Goal: Task Accomplishment & Management: Manage account settings

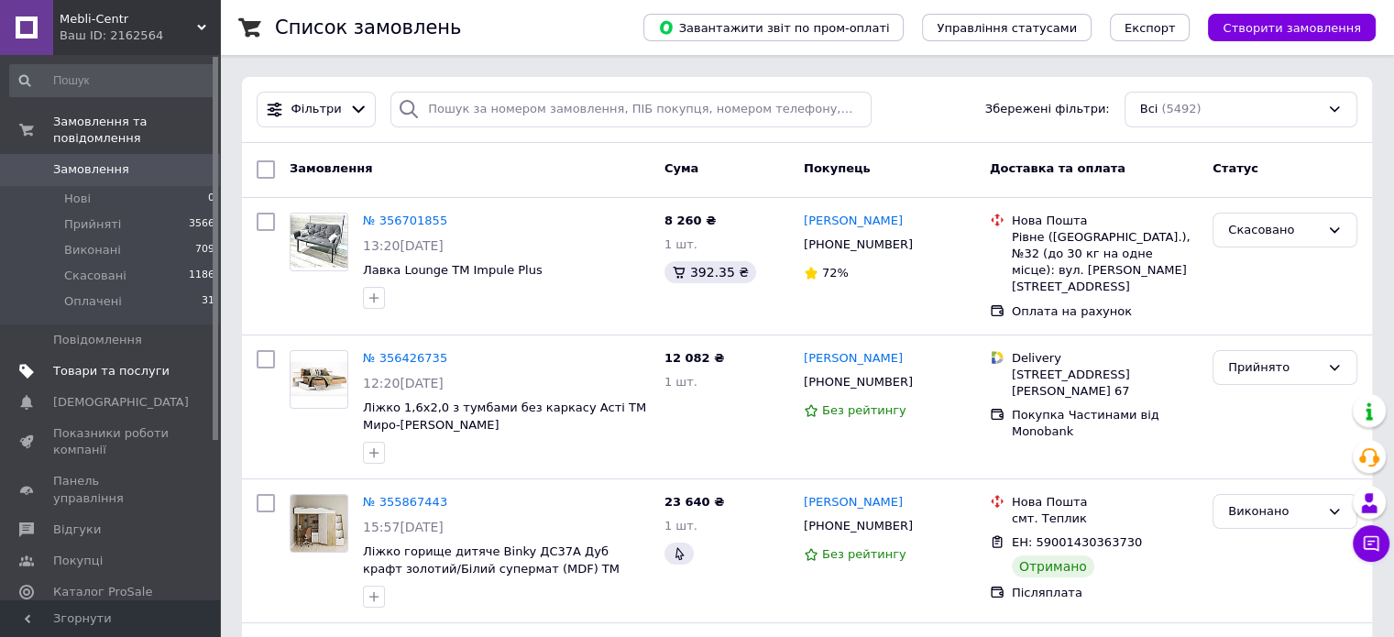
click at [90, 363] on span "Товари та послуги" at bounding box center [111, 371] width 116 height 16
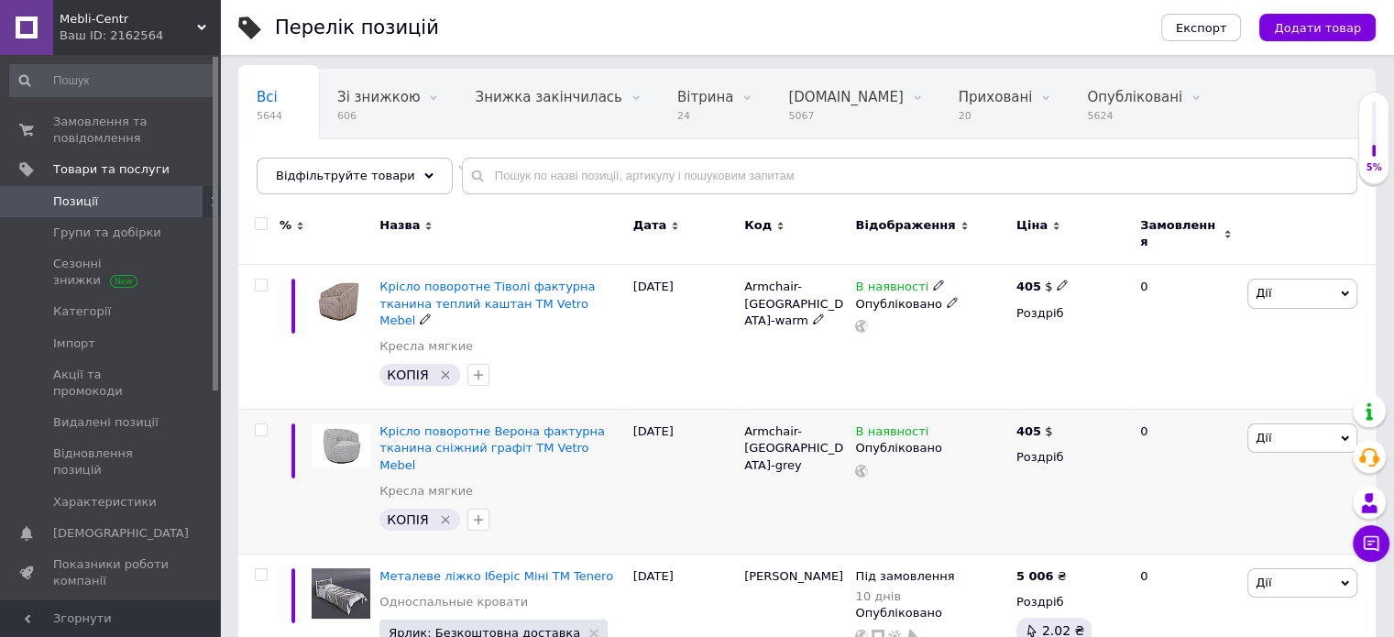
scroll to position [183, 0]
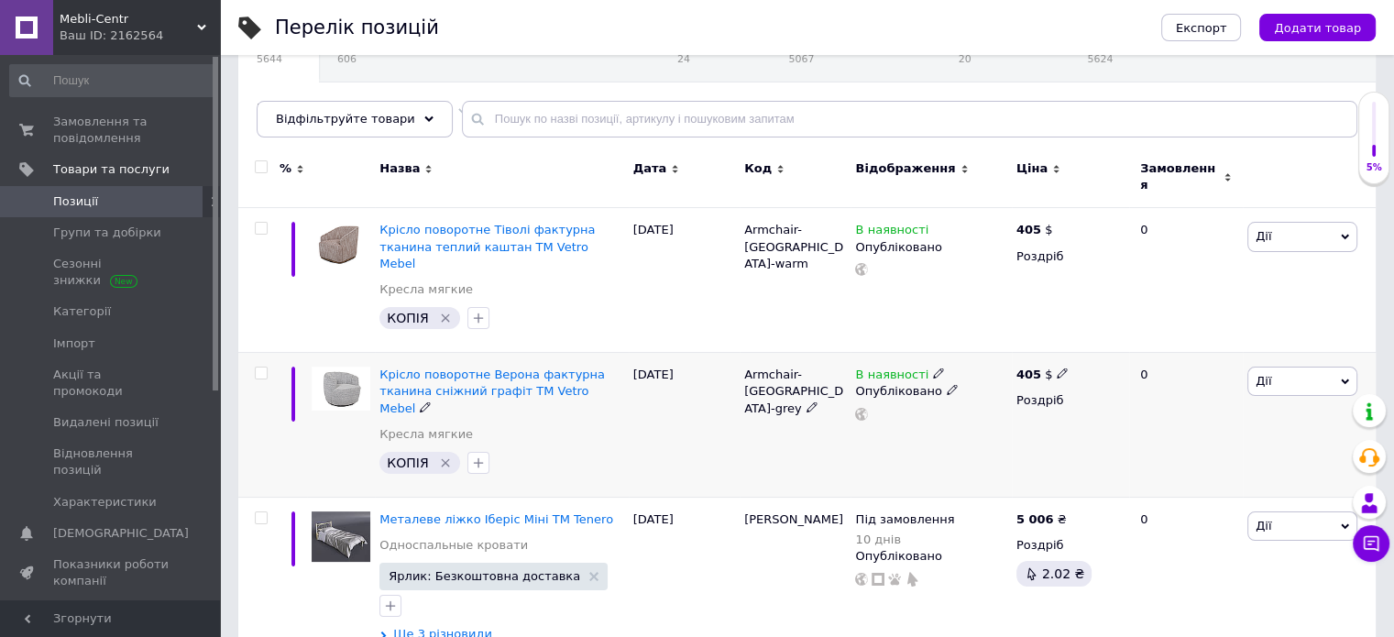
click at [1058, 368] on icon at bounding box center [1062, 373] width 11 height 11
click at [1109, 335] on input "405" at bounding box center [1149, 353] width 139 height 37
type input "265"
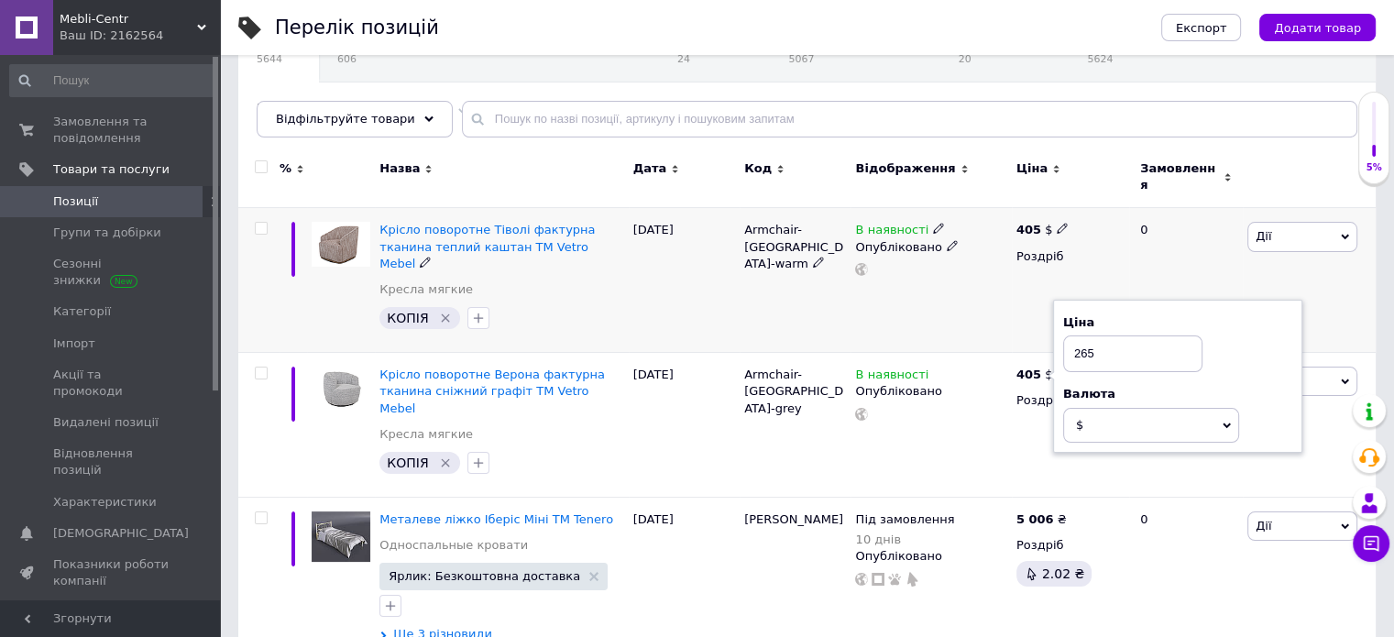
click at [1057, 223] on icon at bounding box center [1062, 228] width 11 height 11
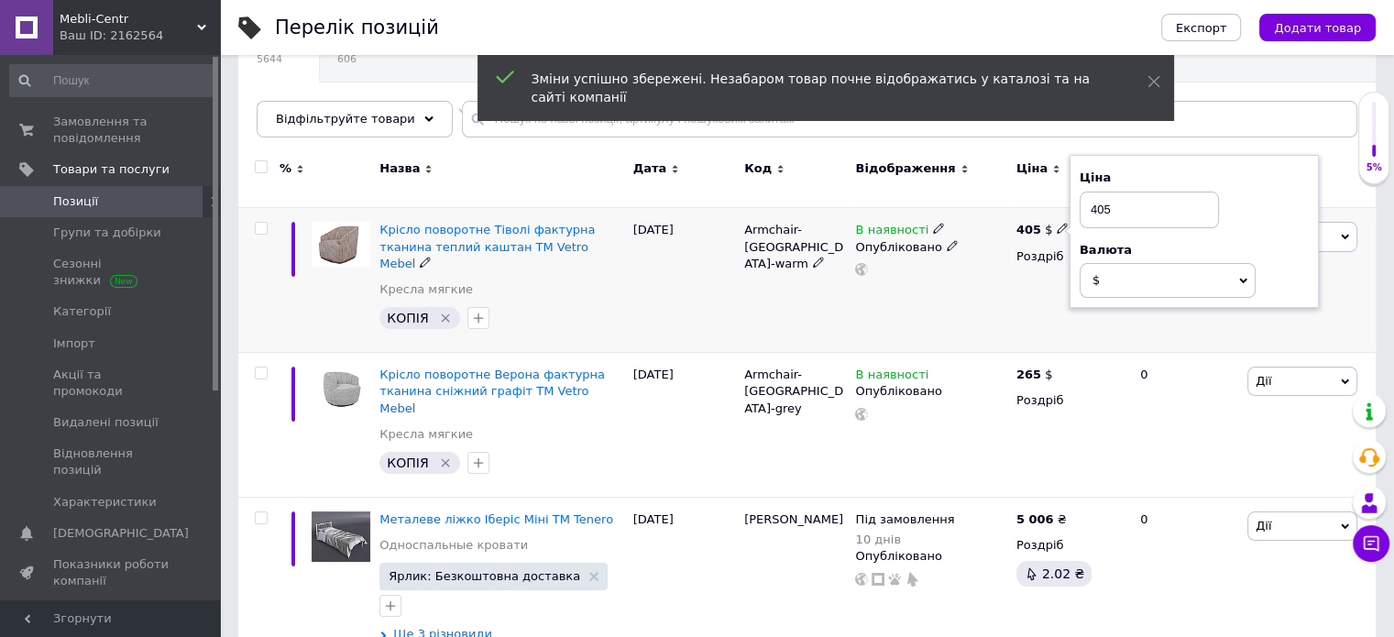
click at [1089, 203] on input "405" at bounding box center [1149, 210] width 139 height 37
type input "255"
click at [264, 368] on input "checkbox" at bounding box center [261, 374] width 12 height 12
checkbox input "true"
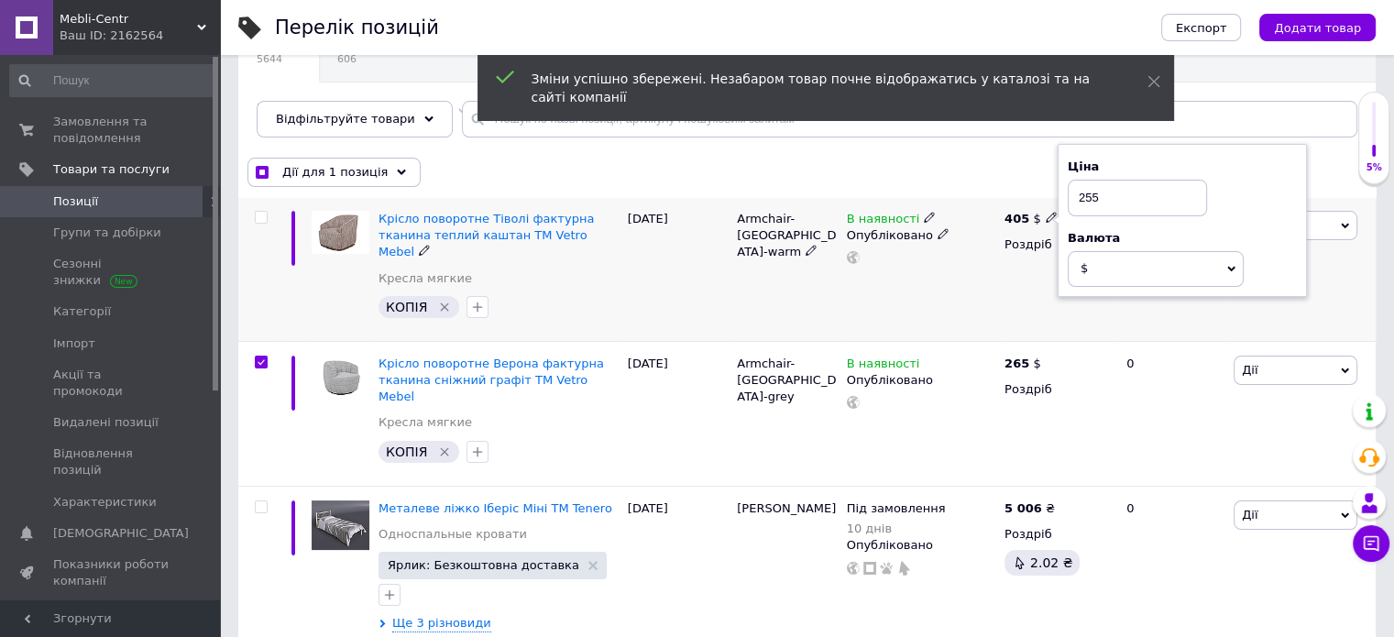
checkbox input "true"
click at [260, 212] on input "checkbox" at bounding box center [261, 218] width 12 height 12
checkbox input "true"
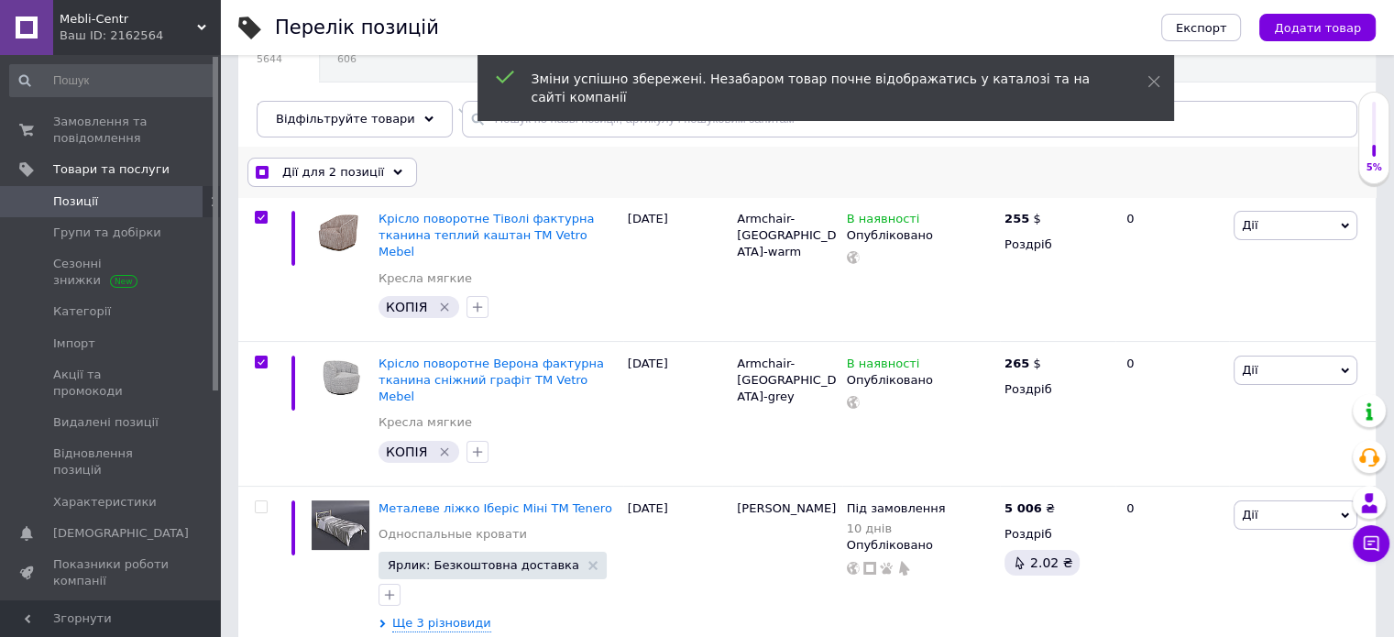
drag, startPoint x: 319, startPoint y: 160, endPoint x: 323, endPoint y: 182, distance: 22.3
click at [319, 160] on div "Дії для 2 позиції" at bounding box center [332, 172] width 170 height 29
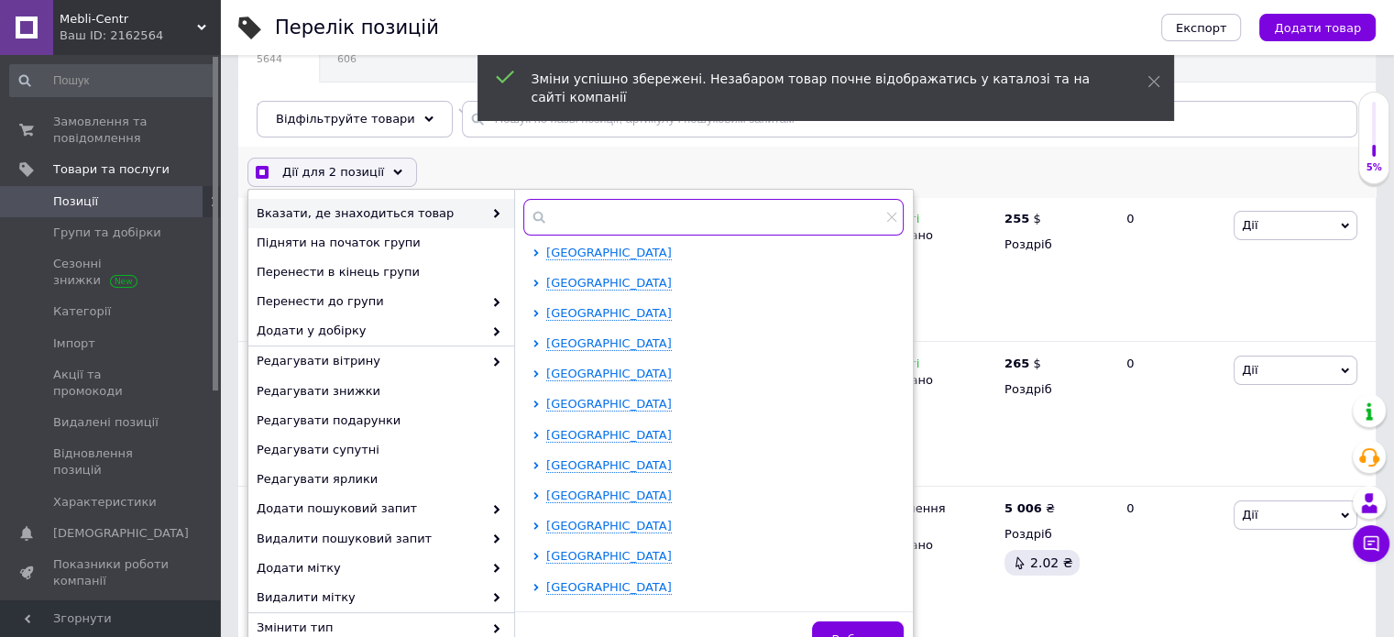
click at [609, 213] on input "text" at bounding box center [713, 217] width 380 height 37
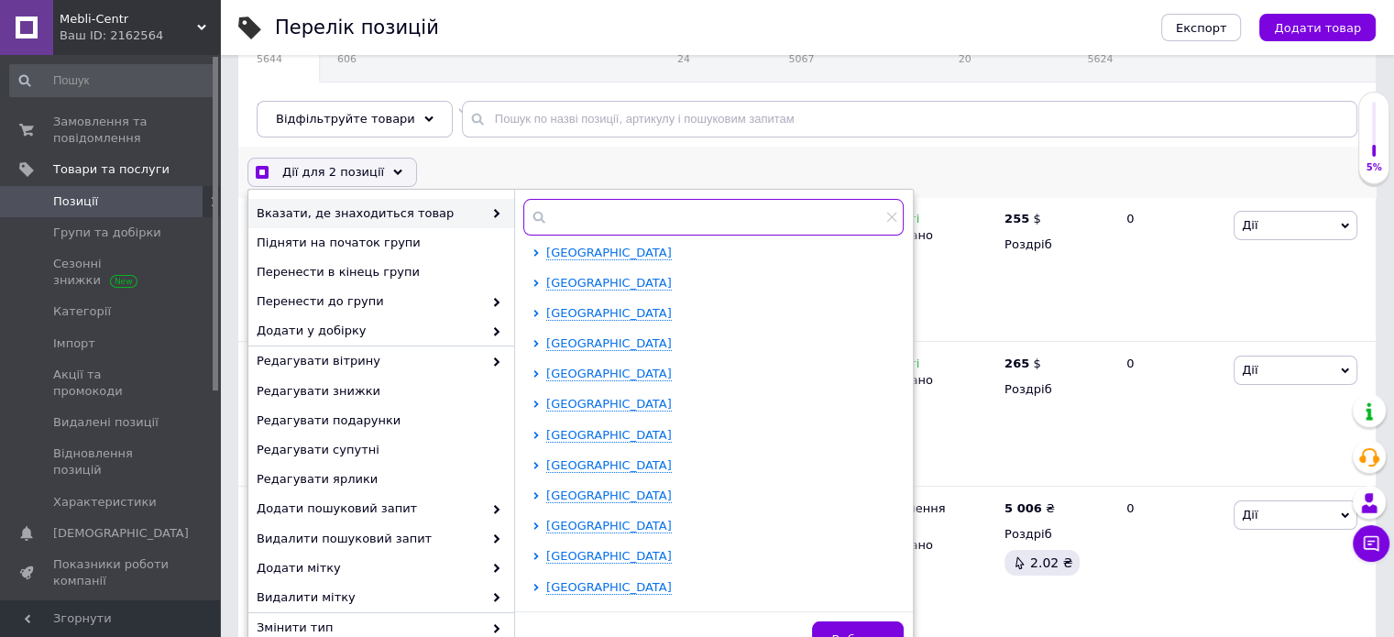
checkbox input "true"
type input "к"
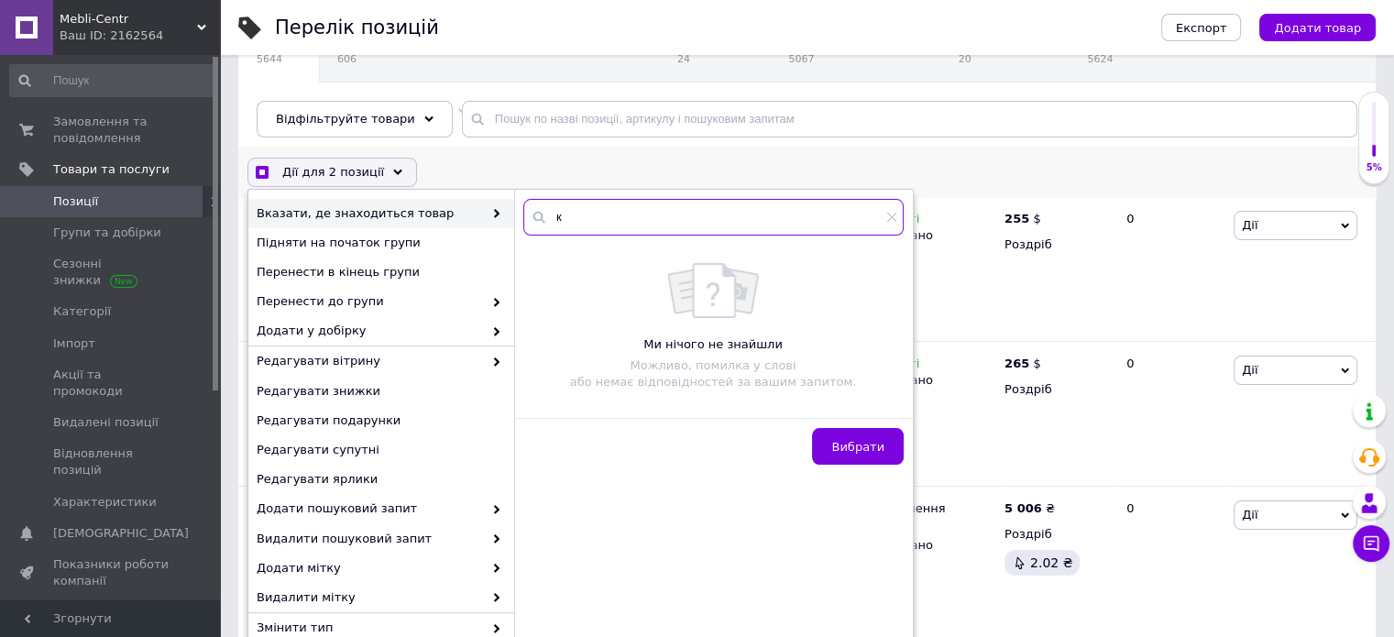
checkbox input "true"
type input "ки"
checkbox input "true"
type input "киї"
checkbox input "true"
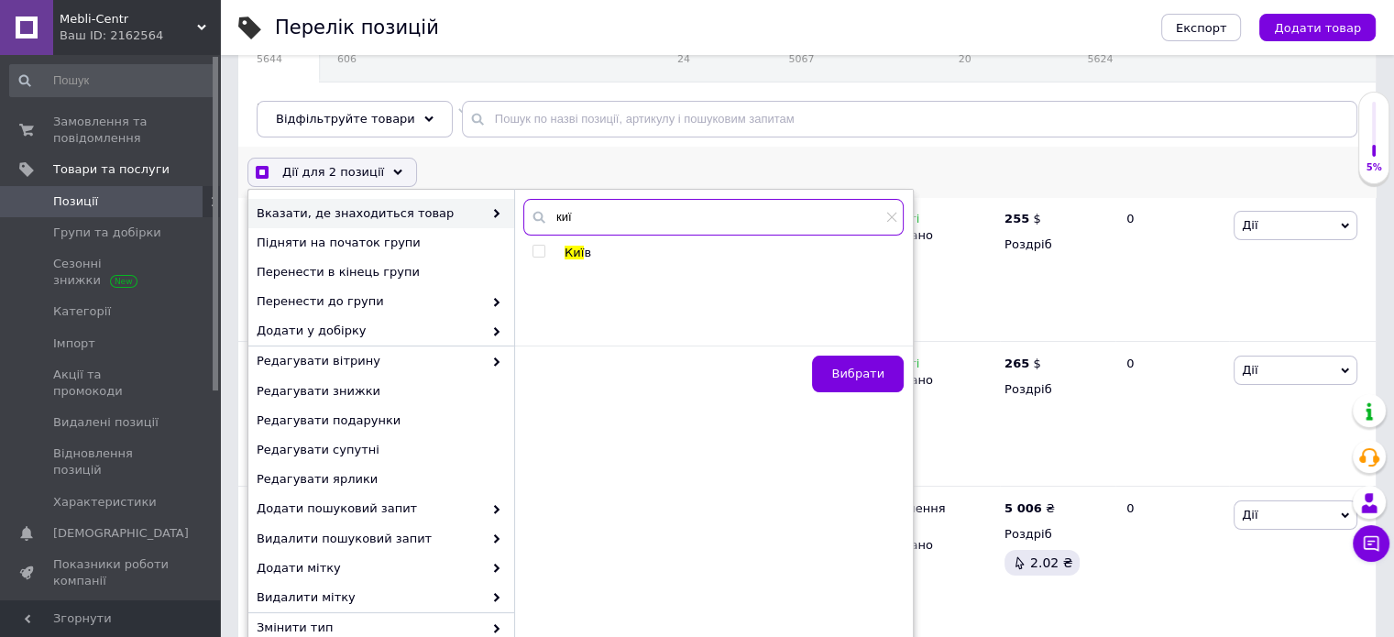
type input "киї"
click at [538, 249] on input "checkbox" at bounding box center [538, 252] width 12 height 12
checkbox input "true"
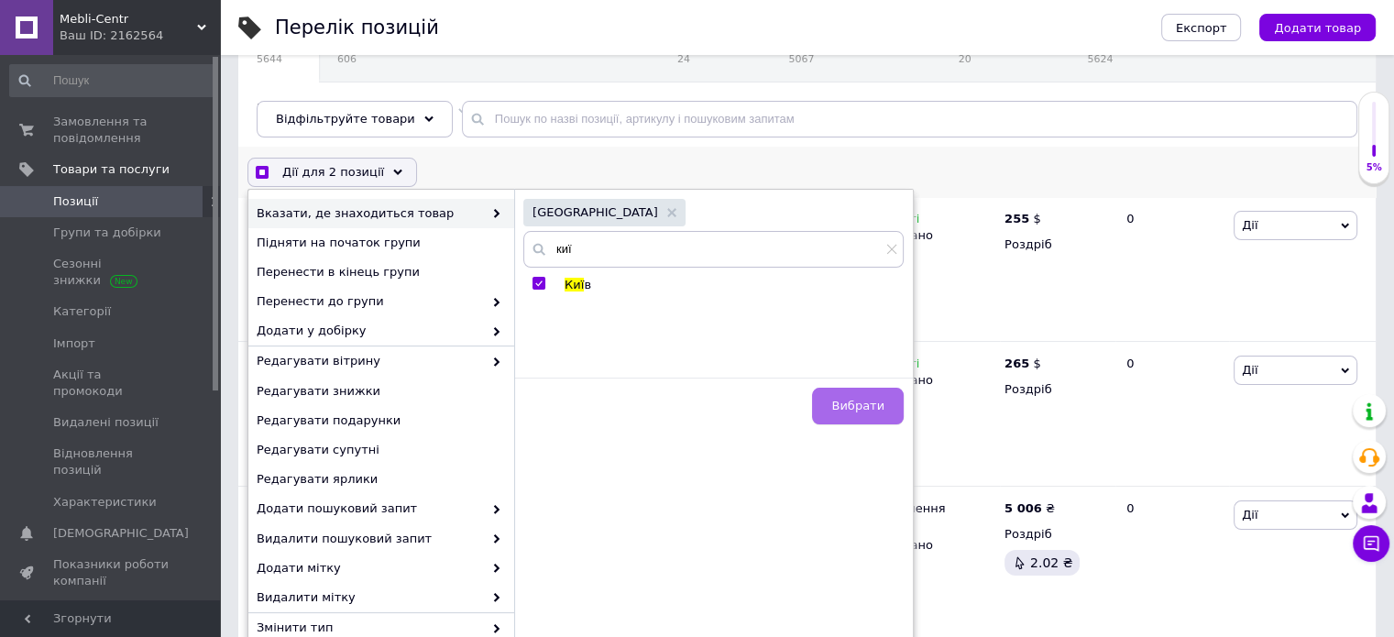
click at [866, 392] on button "Вибрати" at bounding box center [858, 406] width 92 height 37
checkbox input "true"
checkbox input "false"
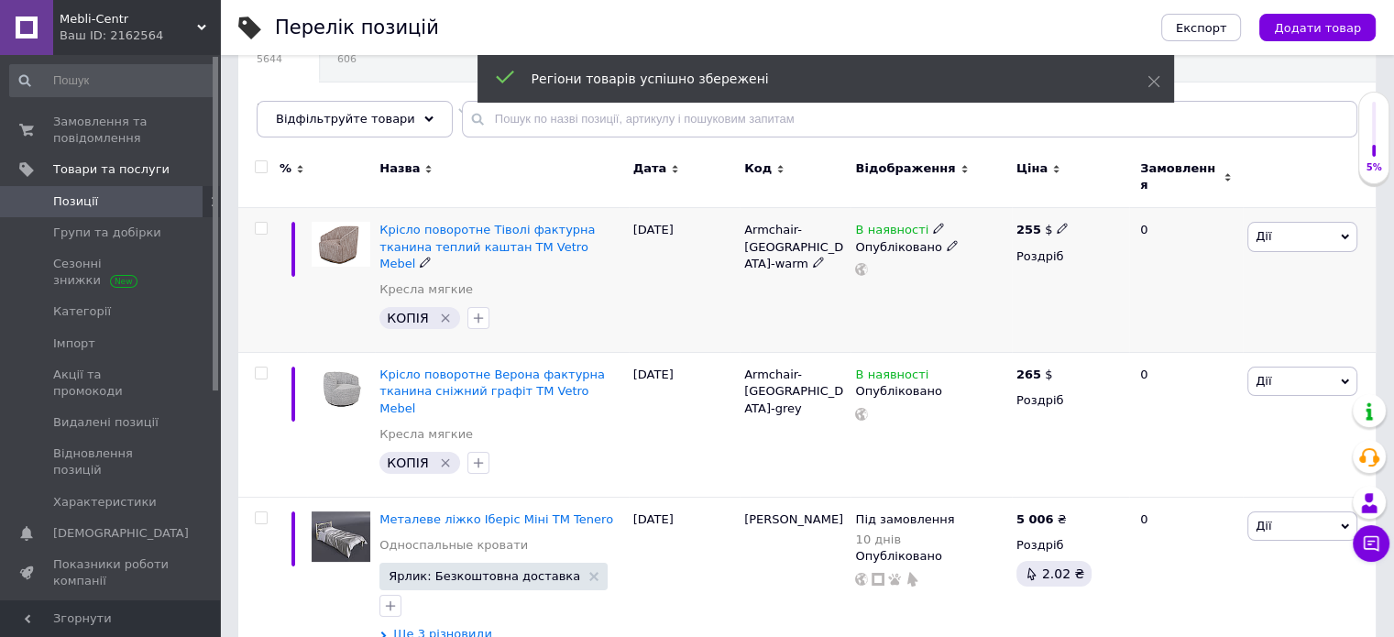
click at [261, 223] on input "checkbox" at bounding box center [261, 229] width 12 height 12
checkbox input "true"
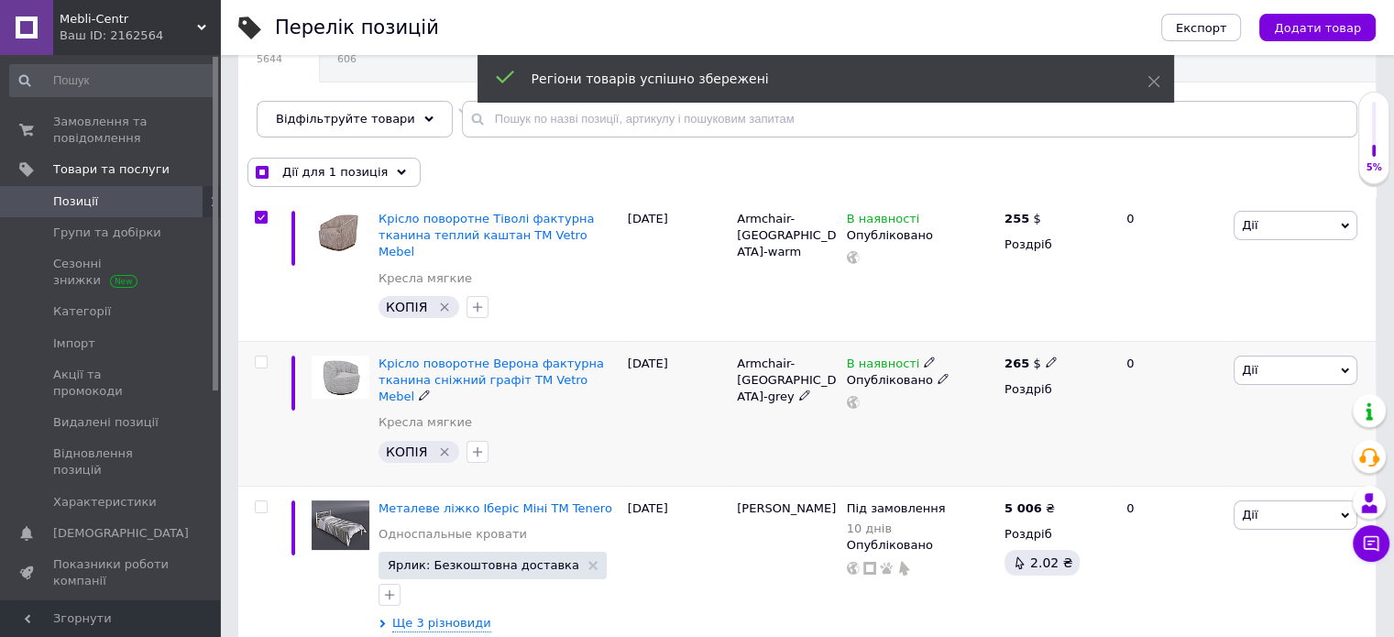
click at [255, 357] on input "checkbox" at bounding box center [261, 363] width 12 height 12
checkbox input "true"
click at [346, 166] on span "Дії для 2 позиції" at bounding box center [333, 172] width 102 height 16
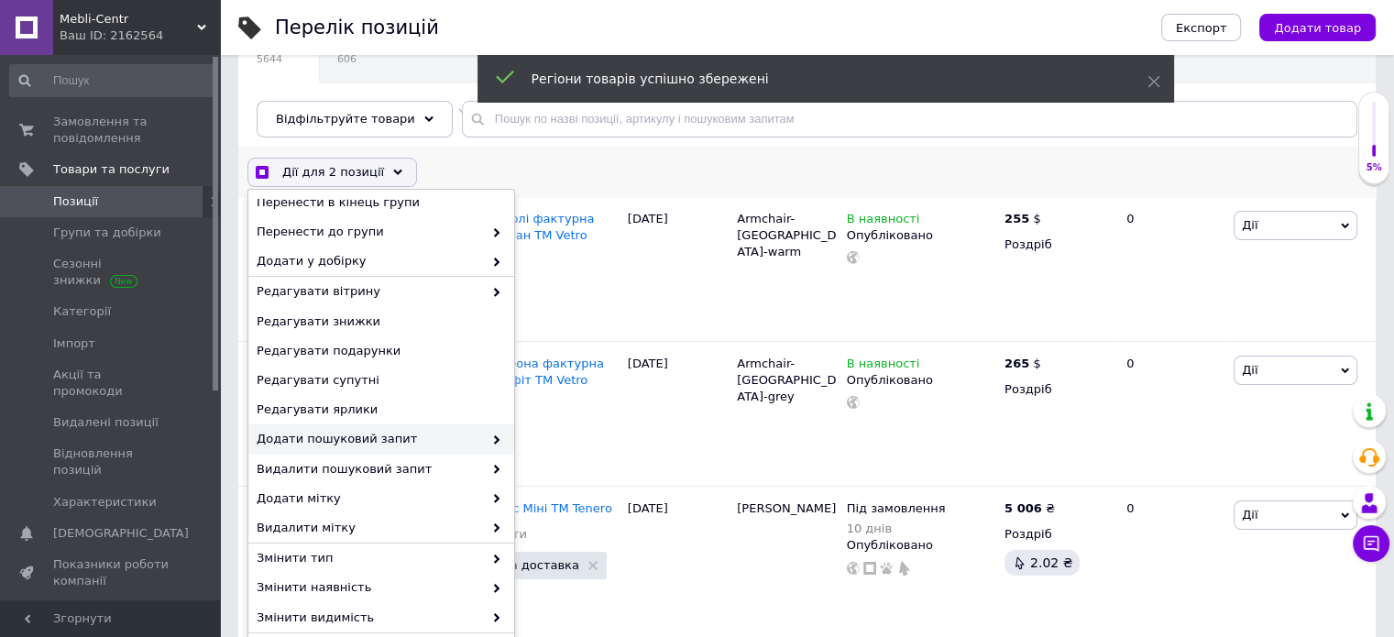
scroll to position [144, 0]
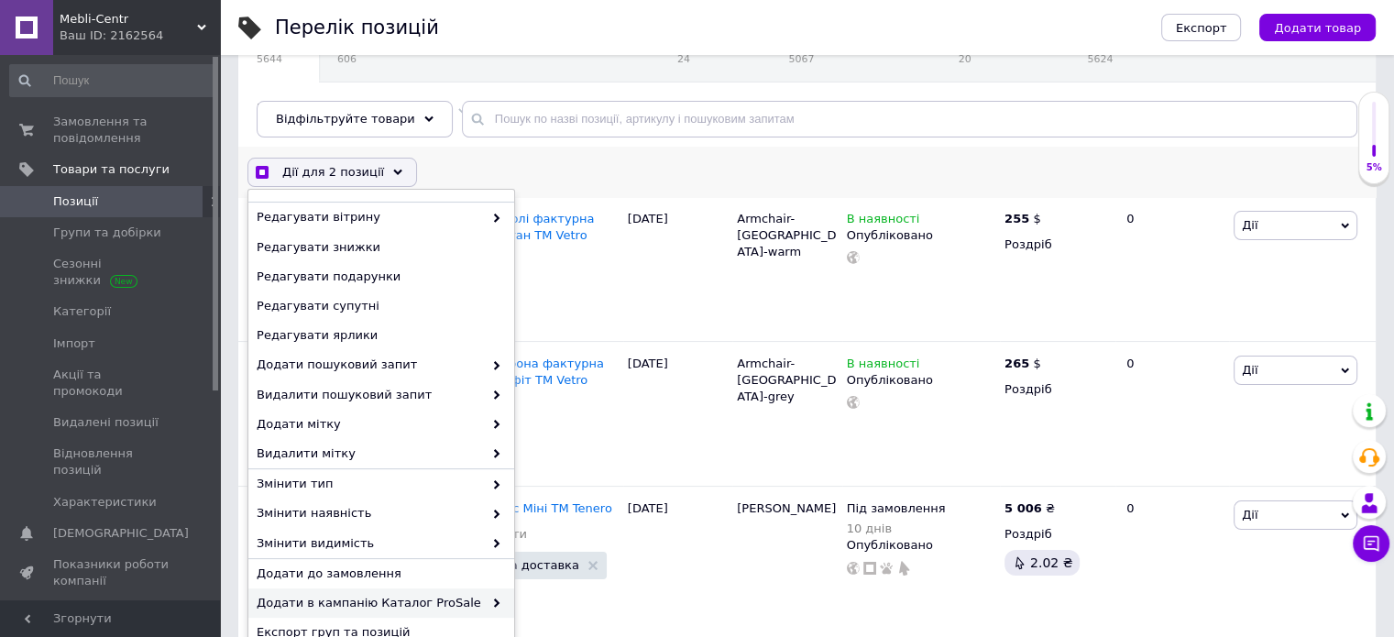
checkbox input "true"
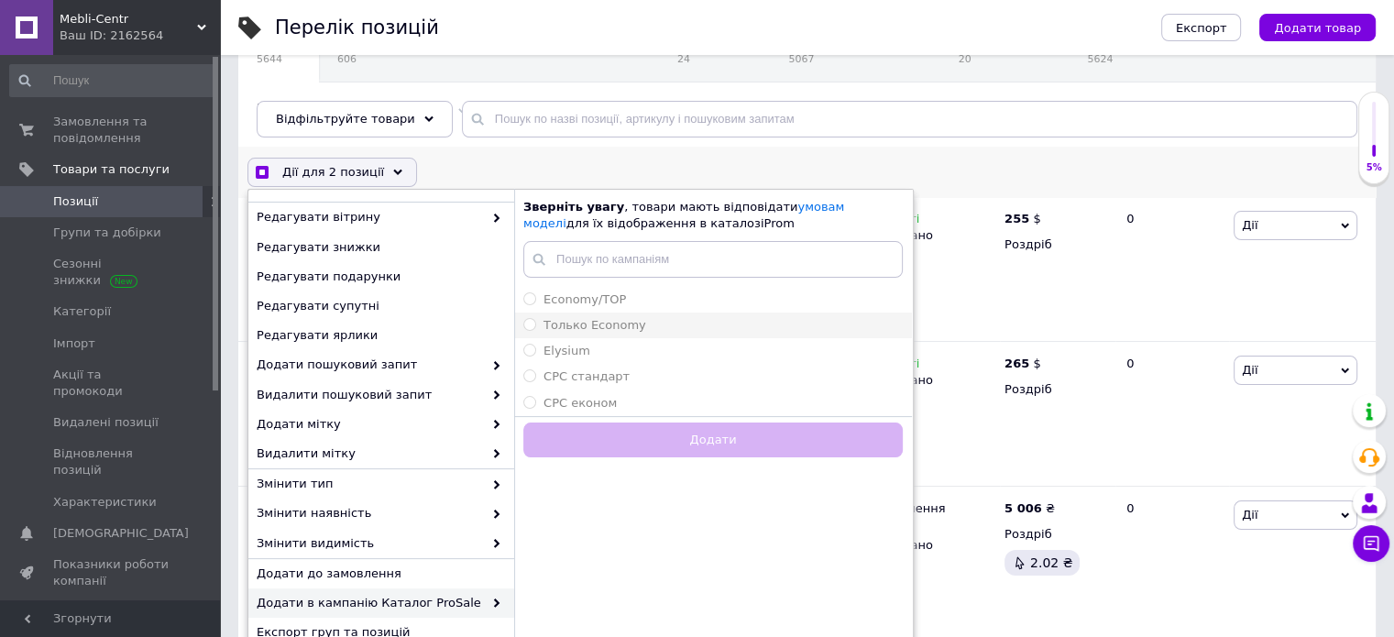
click at [586, 325] on span "Только Economy" at bounding box center [594, 325] width 103 height 14
click at [535, 325] on input "Только Economy" at bounding box center [529, 324] width 12 height 12
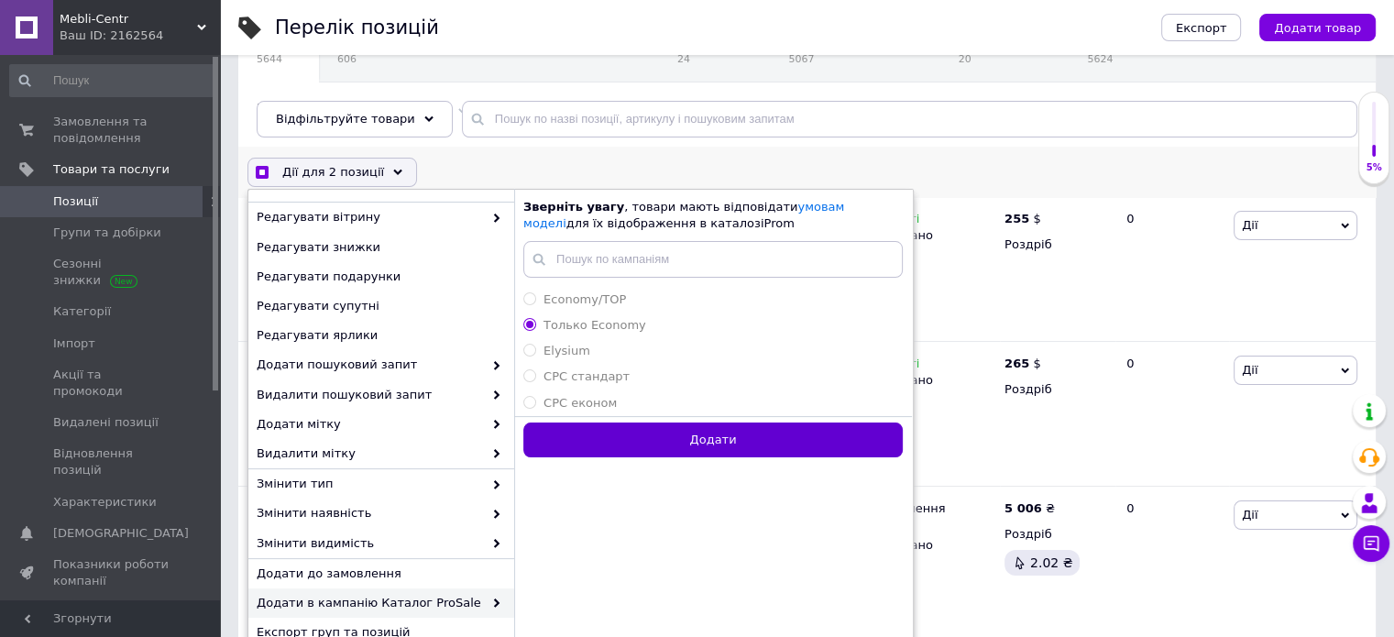
click at [664, 430] on button "Додати" at bounding box center [712, 440] width 379 height 36
radio input "false"
checkbox input "true"
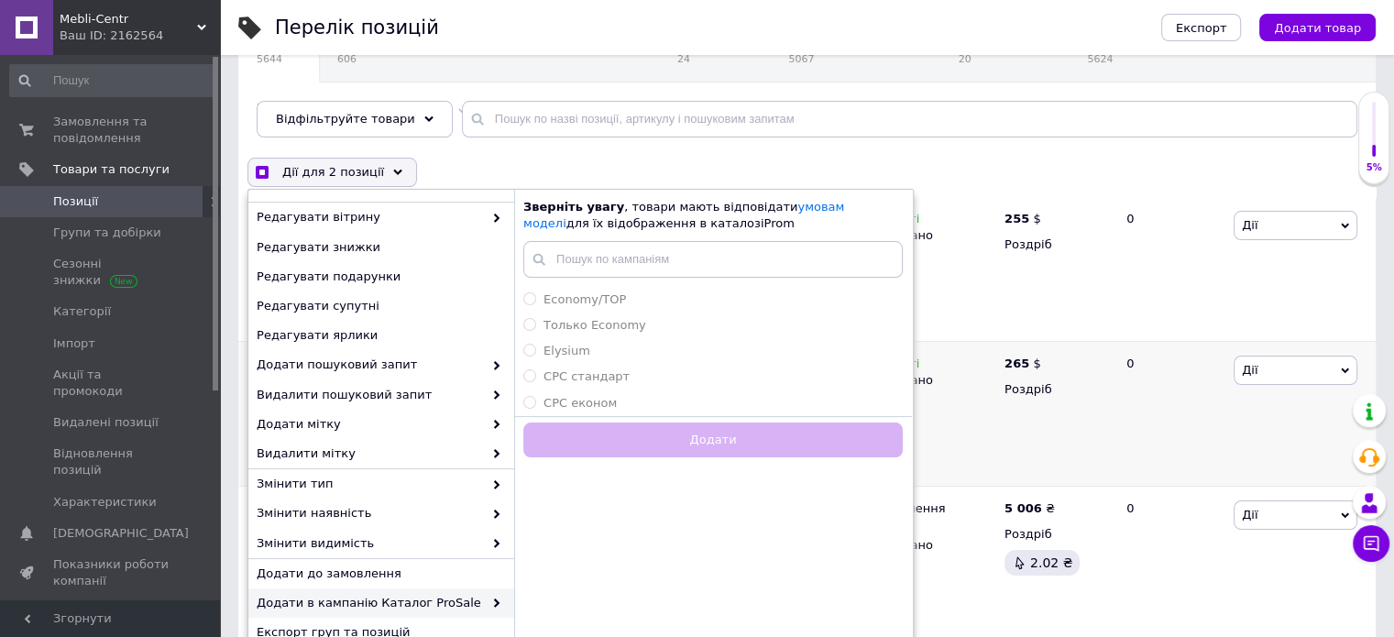
checkbox input "false"
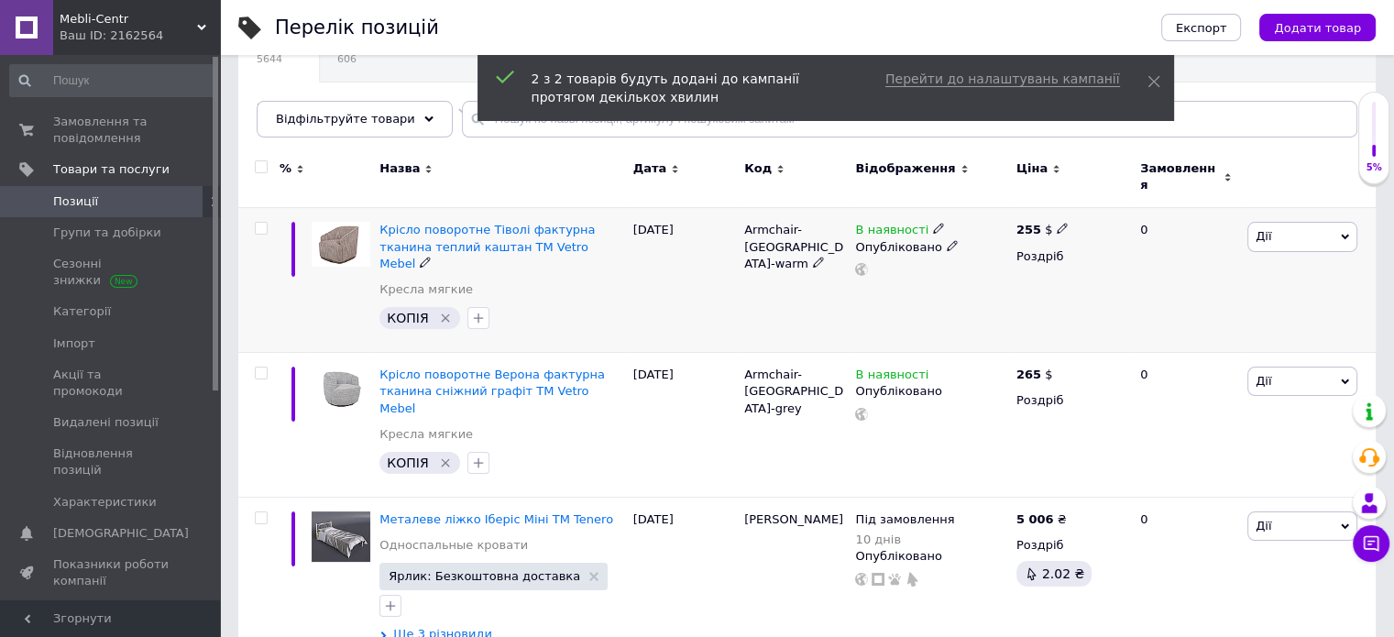
click at [257, 223] on input "checkbox" at bounding box center [261, 229] width 12 height 12
checkbox input "true"
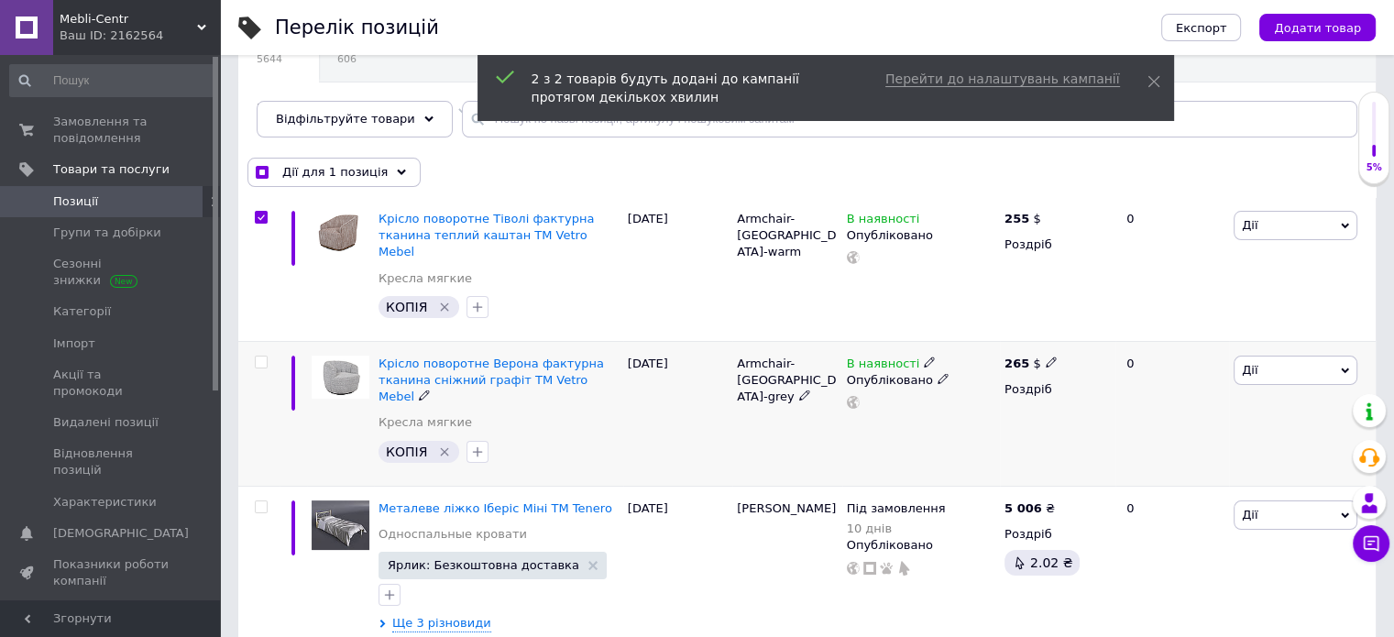
click at [260, 357] on input "checkbox" at bounding box center [261, 363] width 12 height 12
checkbox input "true"
click at [330, 169] on span "Дії для 2 позиції" at bounding box center [333, 172] width 102 height 16
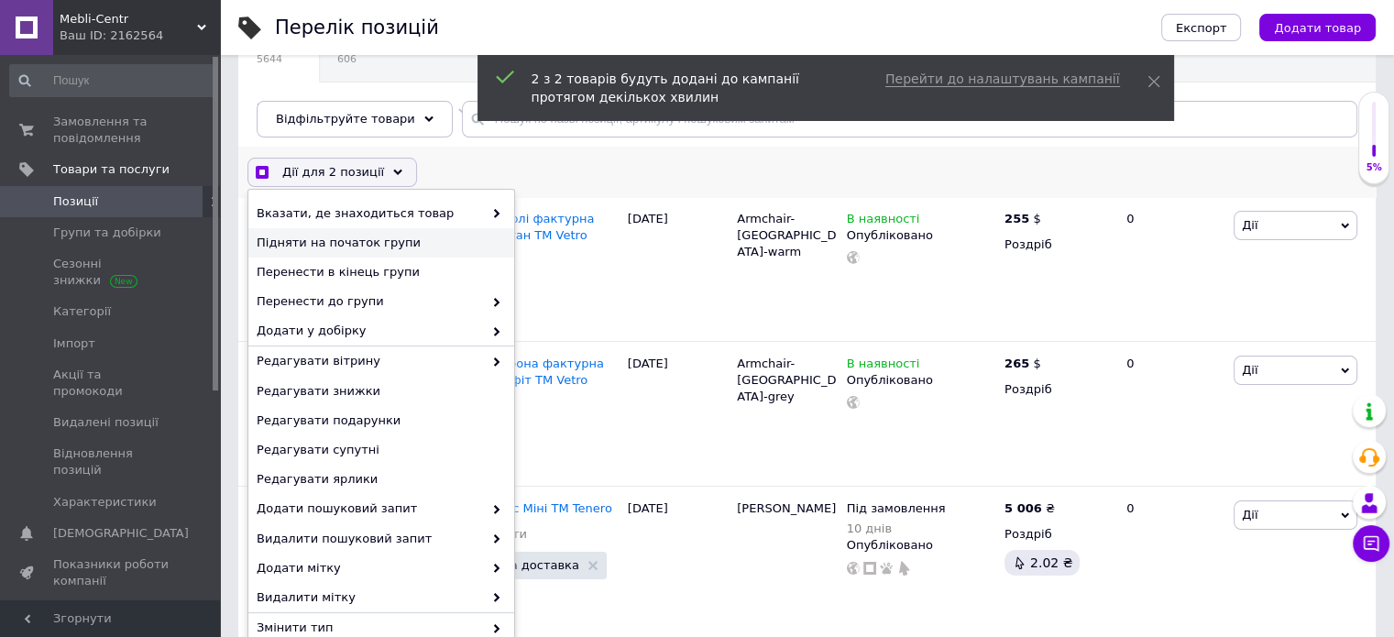
click at [339, 247] on span "Підняти на початок групи" at bounding box center [379, 243] width 245 height 16
checkbox input "true"
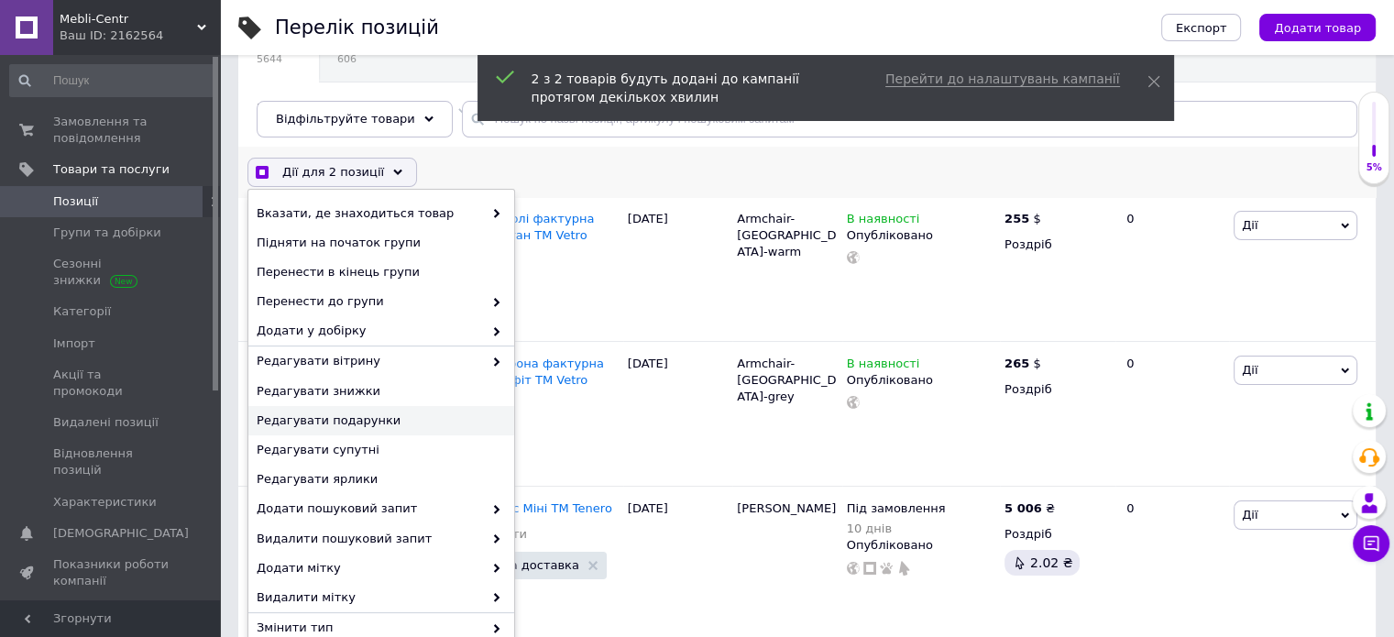
checkbox input "false"
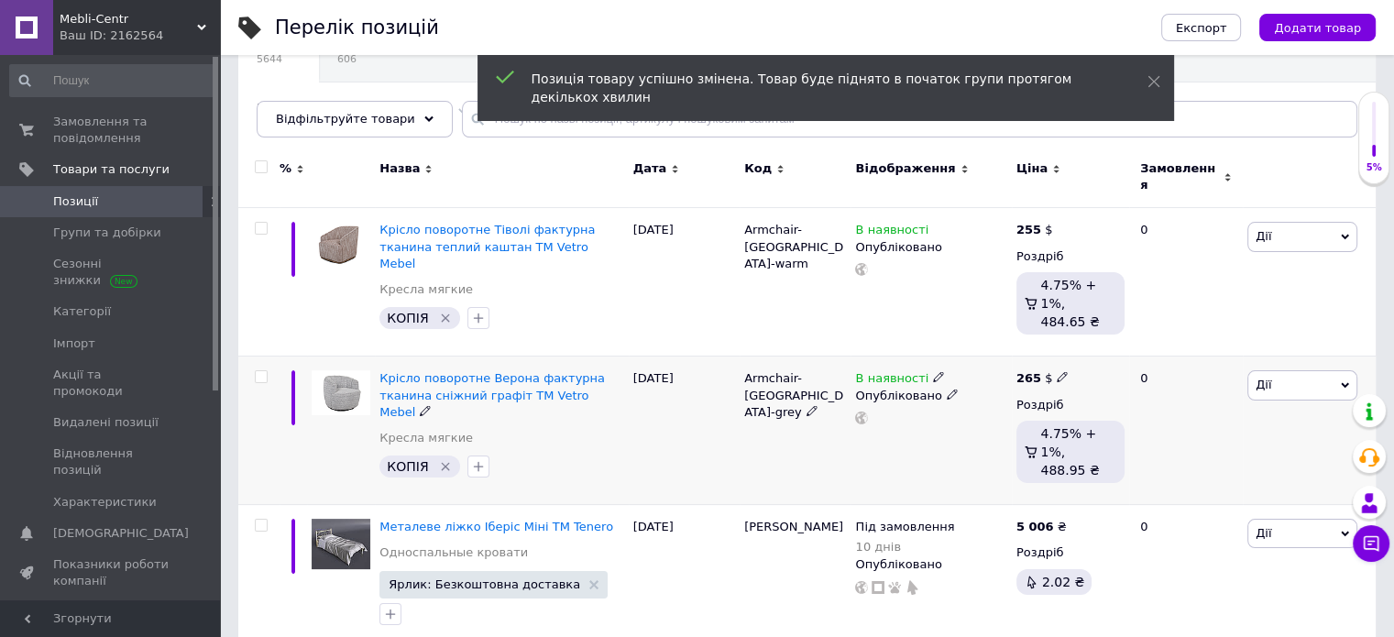
click at [442, 459] on icon "Видалити мітку" at bounding box center [445, 466] width 15 height 15
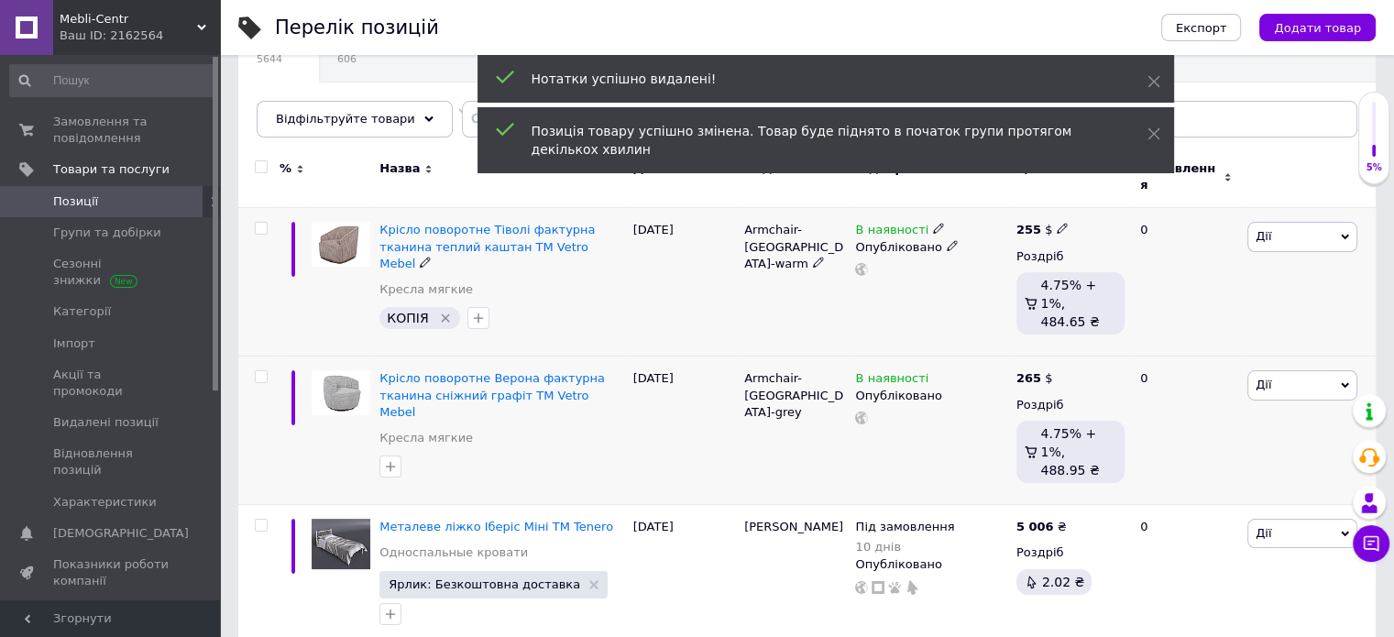
click at [443, 311] on icon "Видалити мітку" at bounding box center [445, 318] width 15 height 15
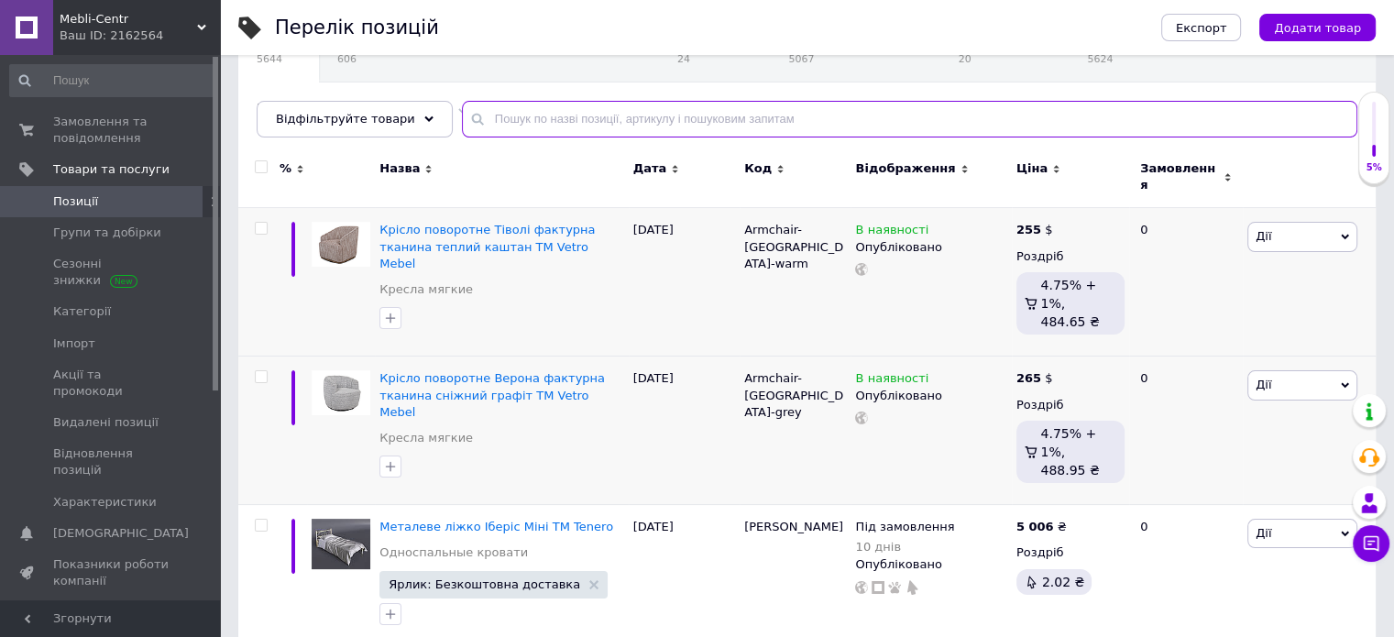
click at [517, 120] on input "text" at bounding box center [909, 119] width 895 height 37
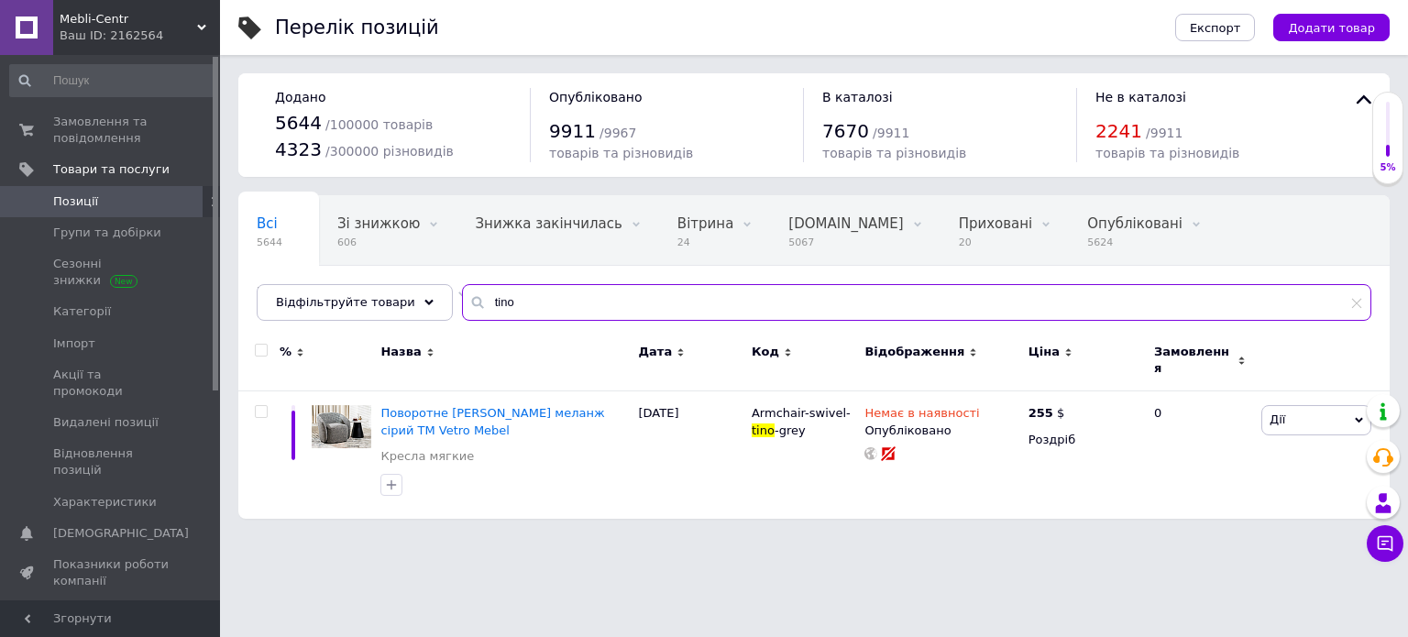
type input "tino"
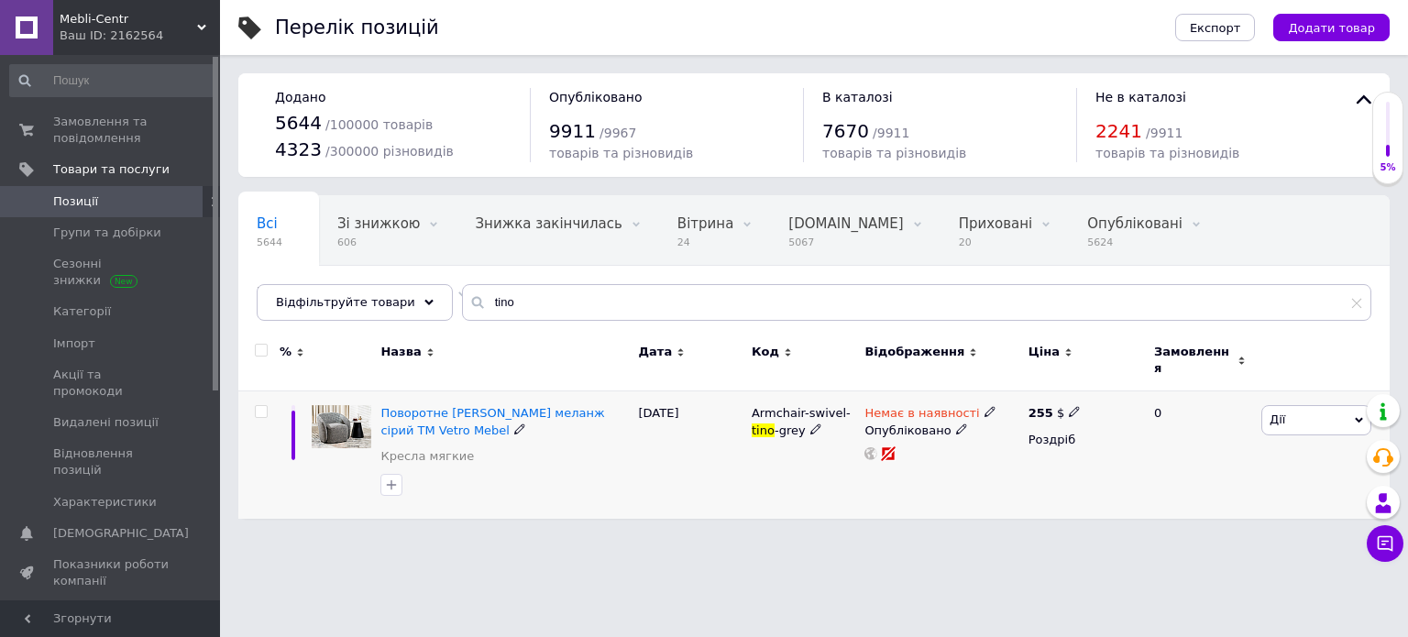
click at [984, 406] on icon at bounding box center [989, 411] width 11 height 11
click at [1044, 419] on li "В наявності" at bounding box center [1085, 427] width 174 height 26
click at [764, 469] on div "Armchair-swivel- tino -grey" at bounding box center [803, 454] width 113 height 127
click at [1298, 405] on span "Дії" at bounding box center [1316, 419] width 110 height 29
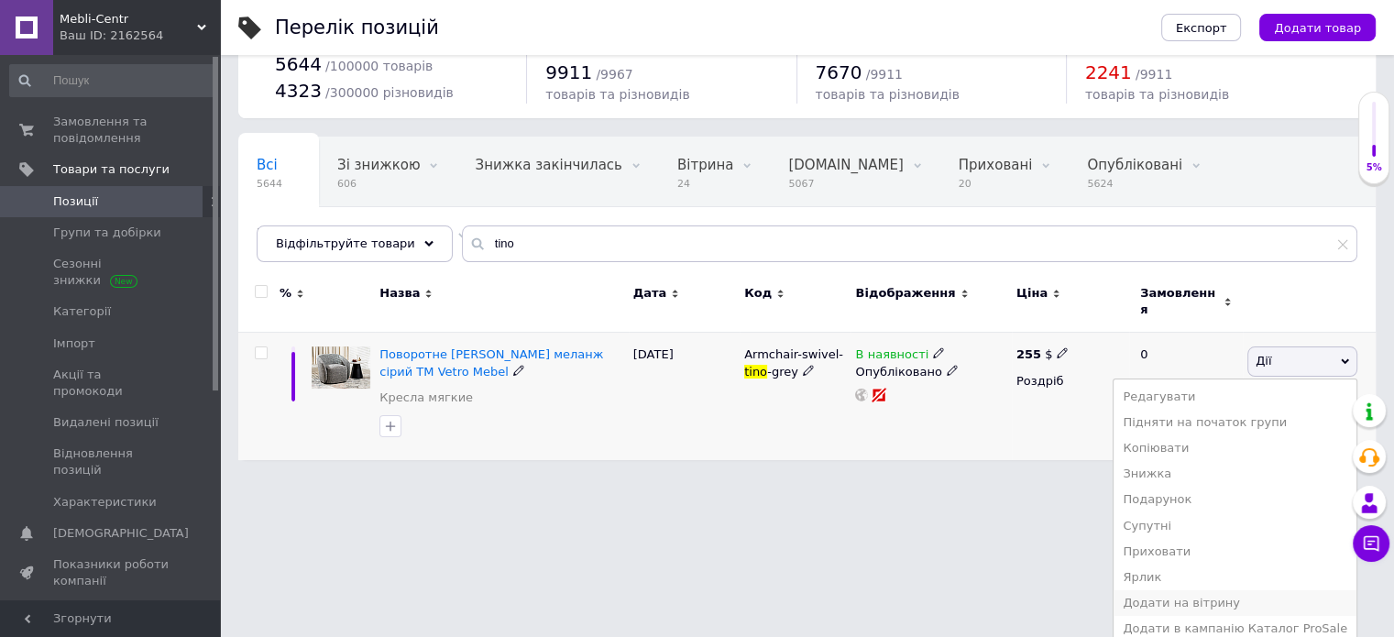
scroll to position [82, 0]
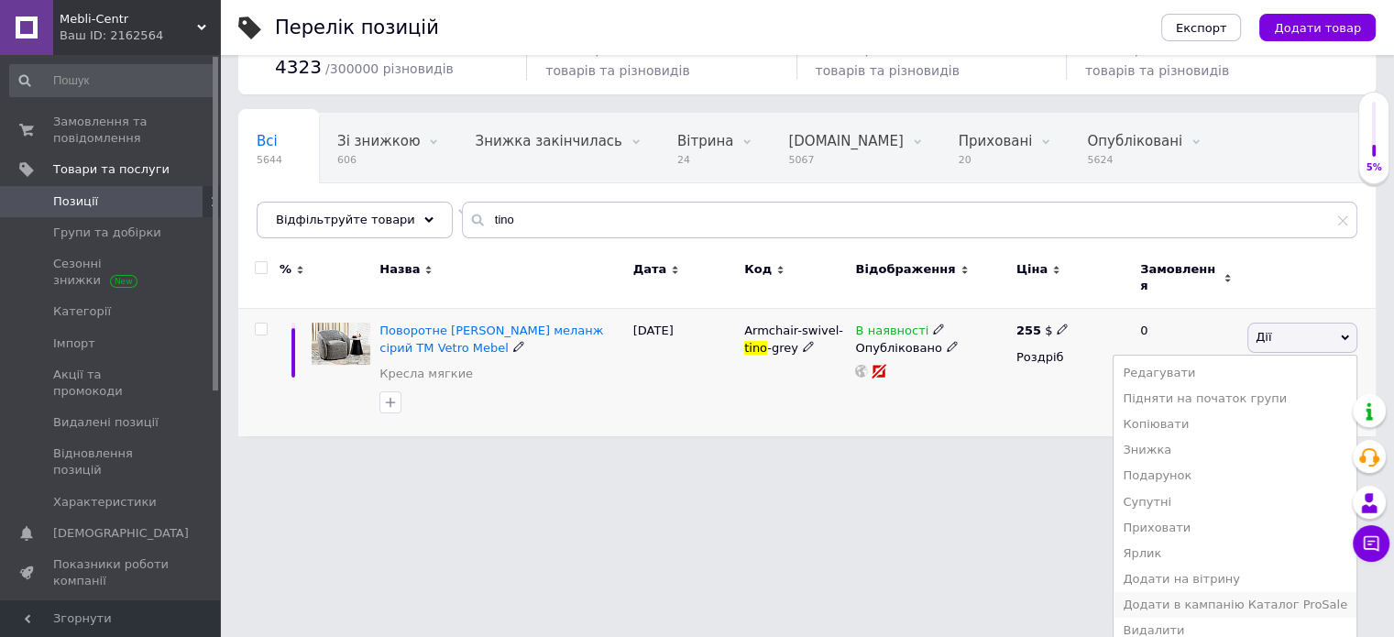
click at [1245, 592] on li "Додати в кампанію Каталог ProSale" at bounding box center [1235, 605] width 243 height 26
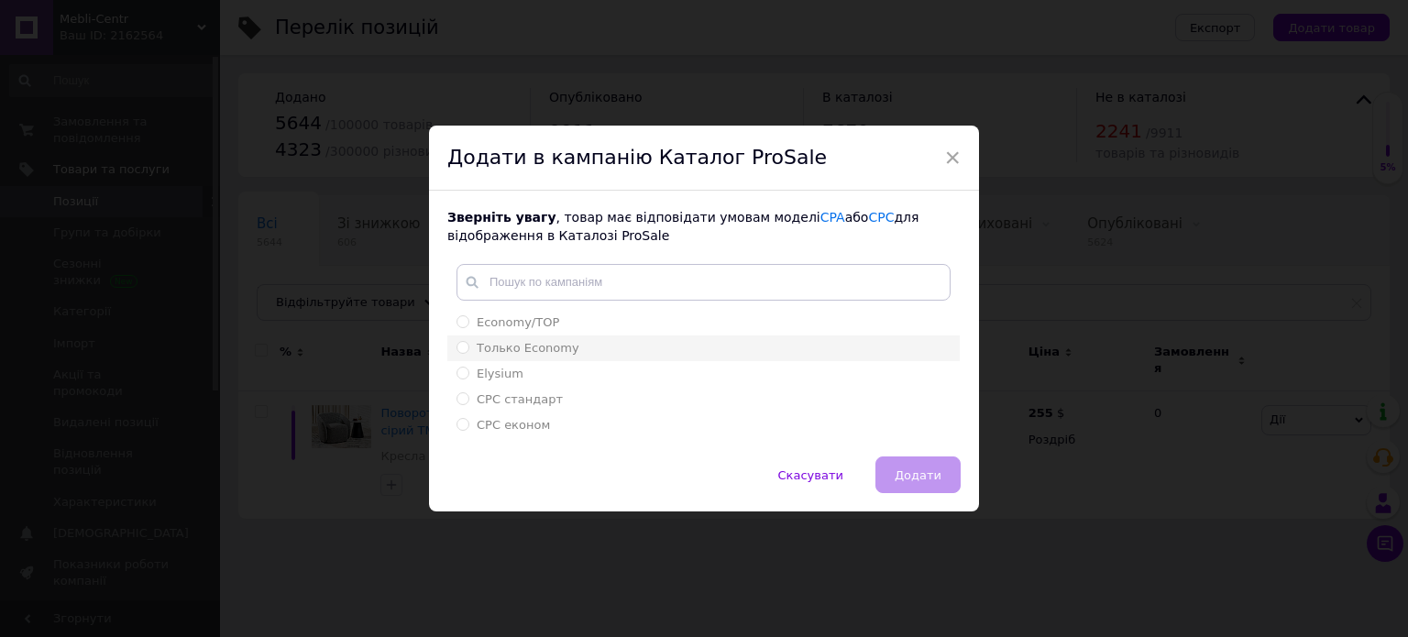
click at [509, 351] on span "Только Economy" at bounding box center [528, 348] width 103 height 14
click at [468, 351] on input "Только Economy" at bounding box center [462, 347] width 12 height 12
radio input "true"
click at [922, 479] on span "Додати" at bounding box center [917, 475] width 47 height 14
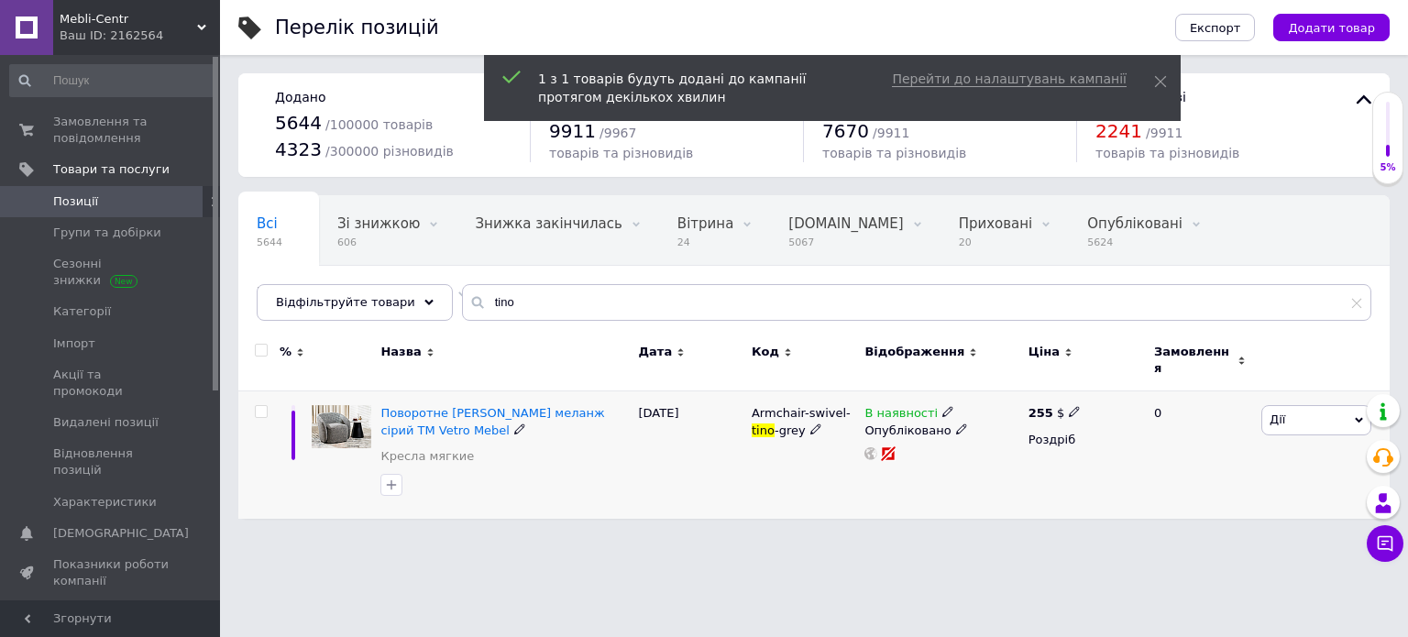
click at [1287, 406] on span "Дії" at bounding box center [1316, 419] width 110 height 29
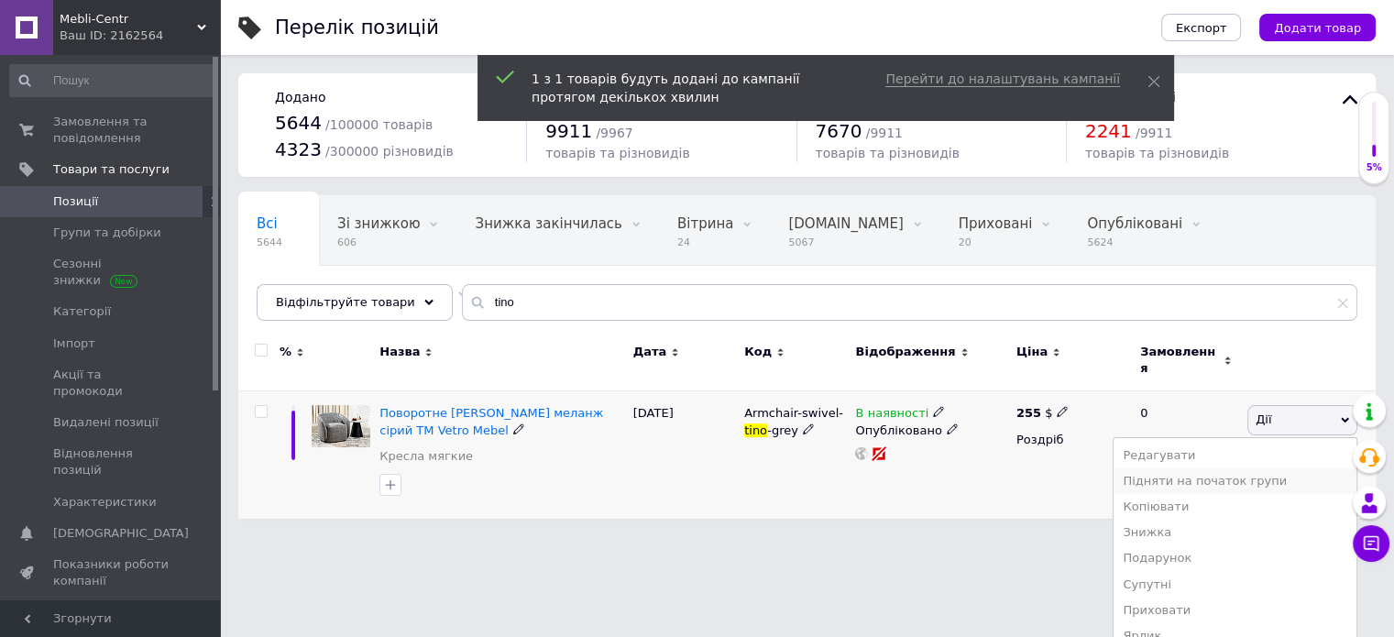
click at [1250, 468] on li "Підняти на початок групи" at bounding box center [1235, 481] width 243 height 26
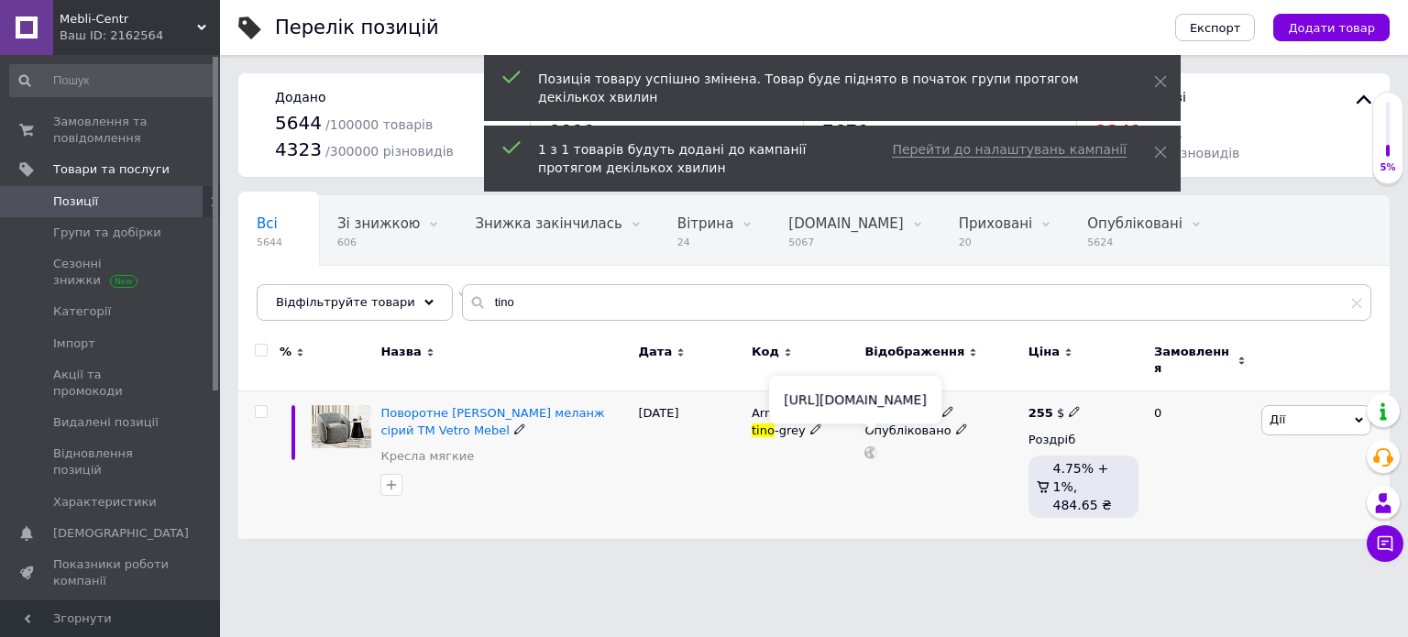
click at [868, 446] on use at bounding box center [870, 452] width 13 height 13
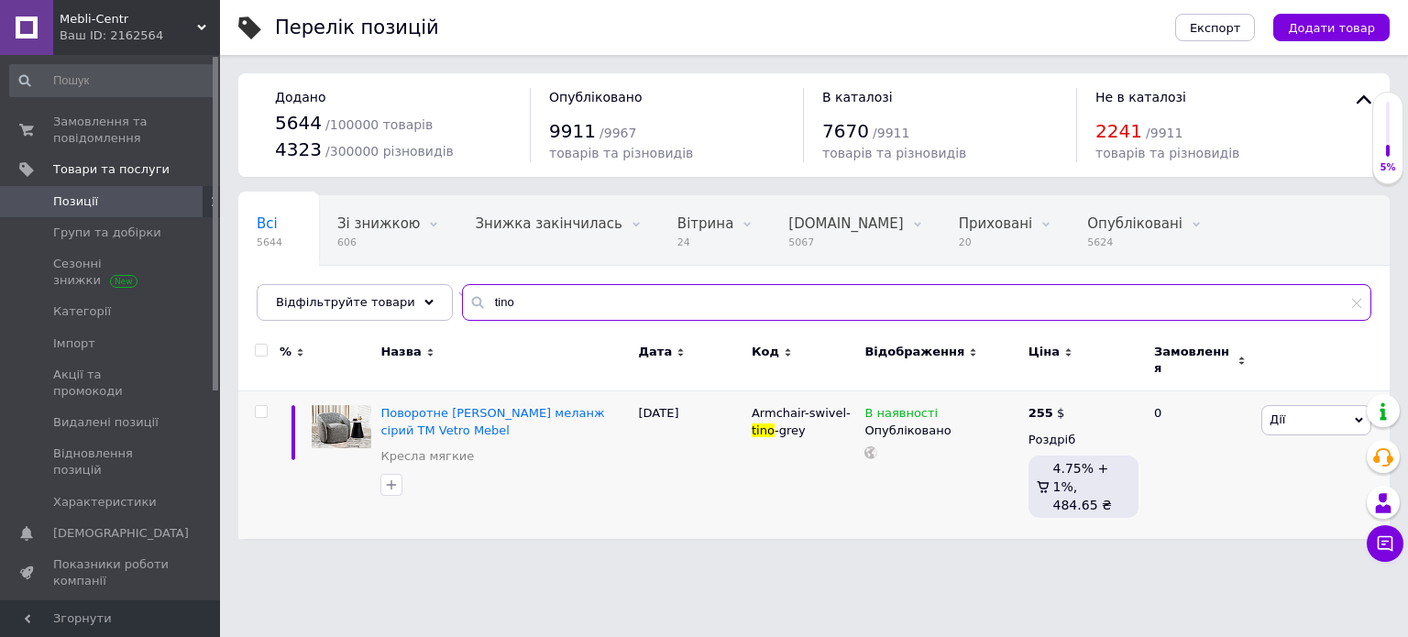
click at [502, 307] on input "tino" at bounding box center [916, 302] width 909 height 37
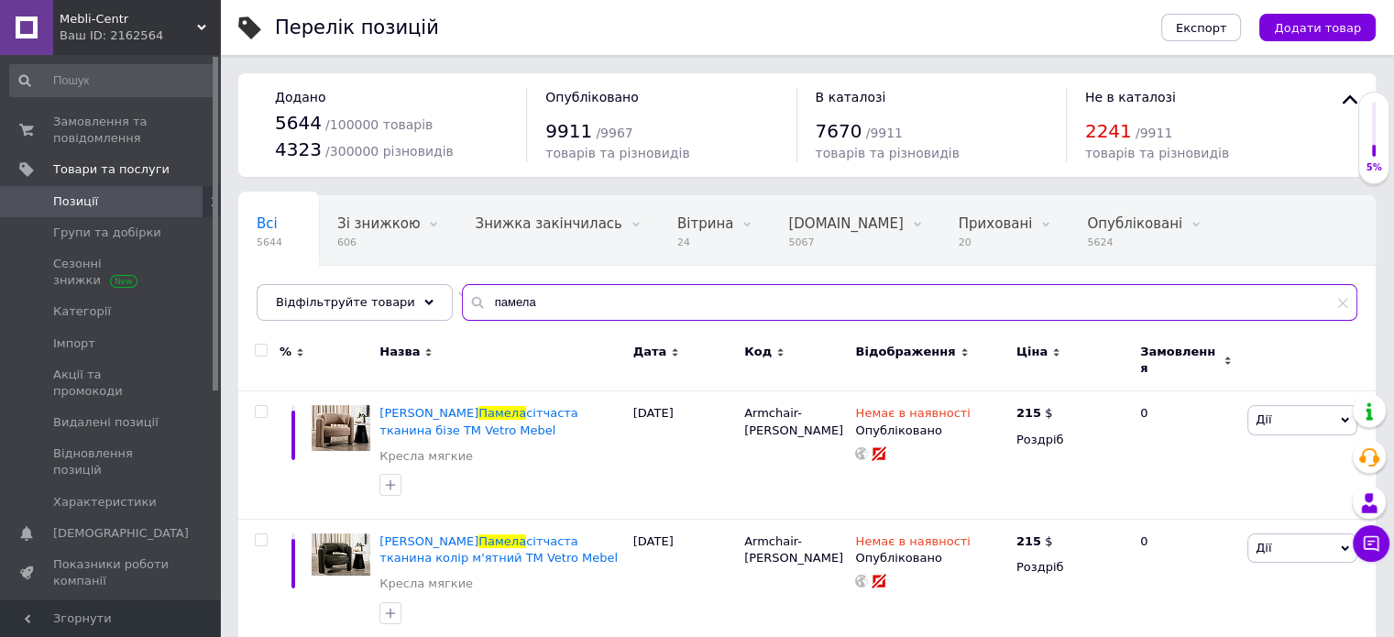
type input "памела"
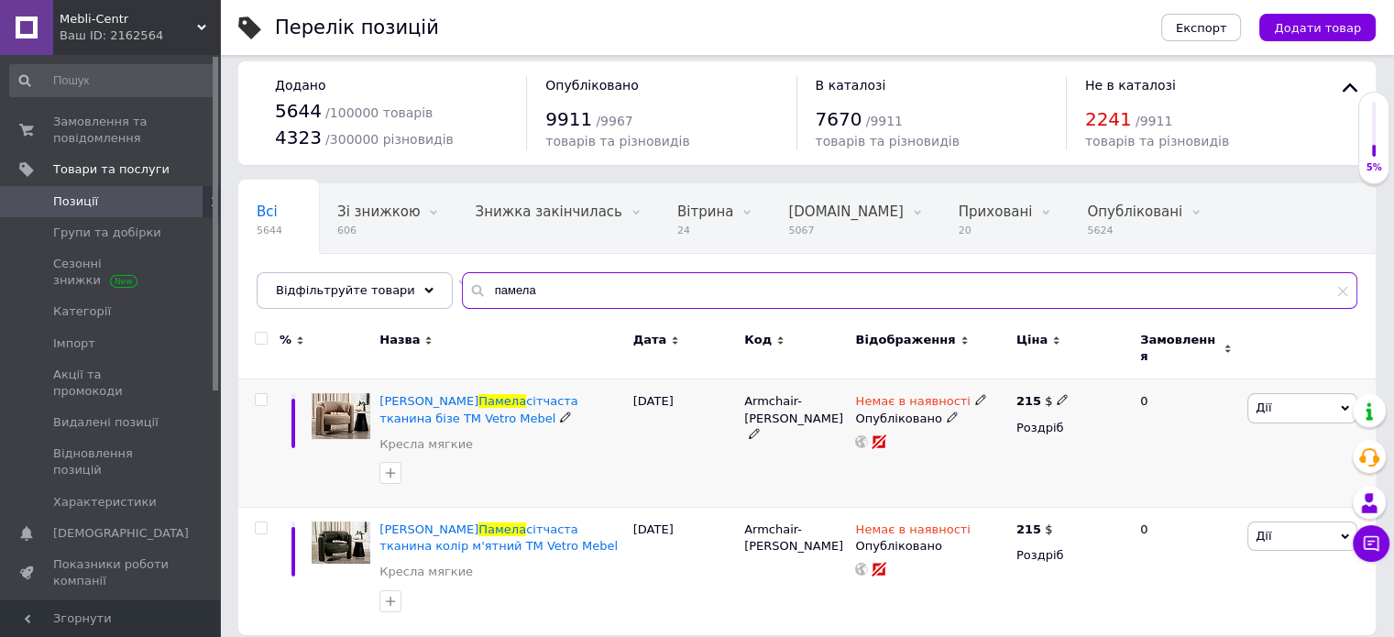
scroll to position [16, 0]
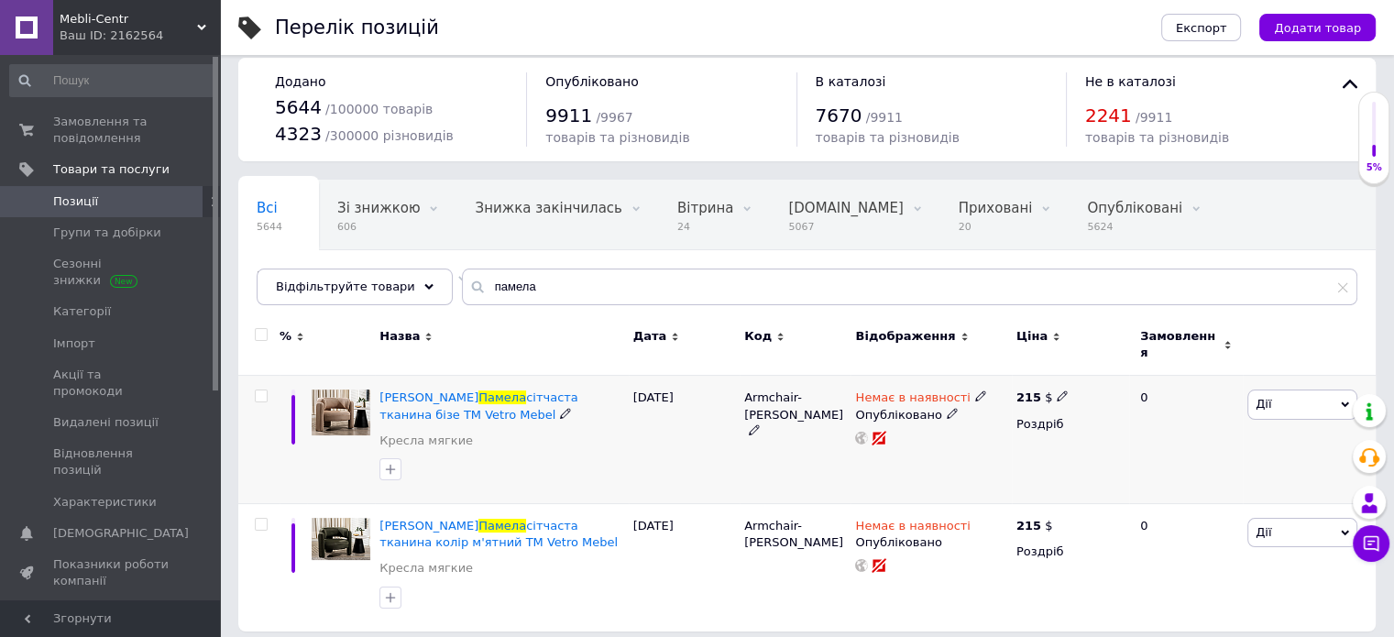
click at [263, 390] on input "checkbox" at bounding box center [261, 396] width 12 height 12
checkbox input "true"
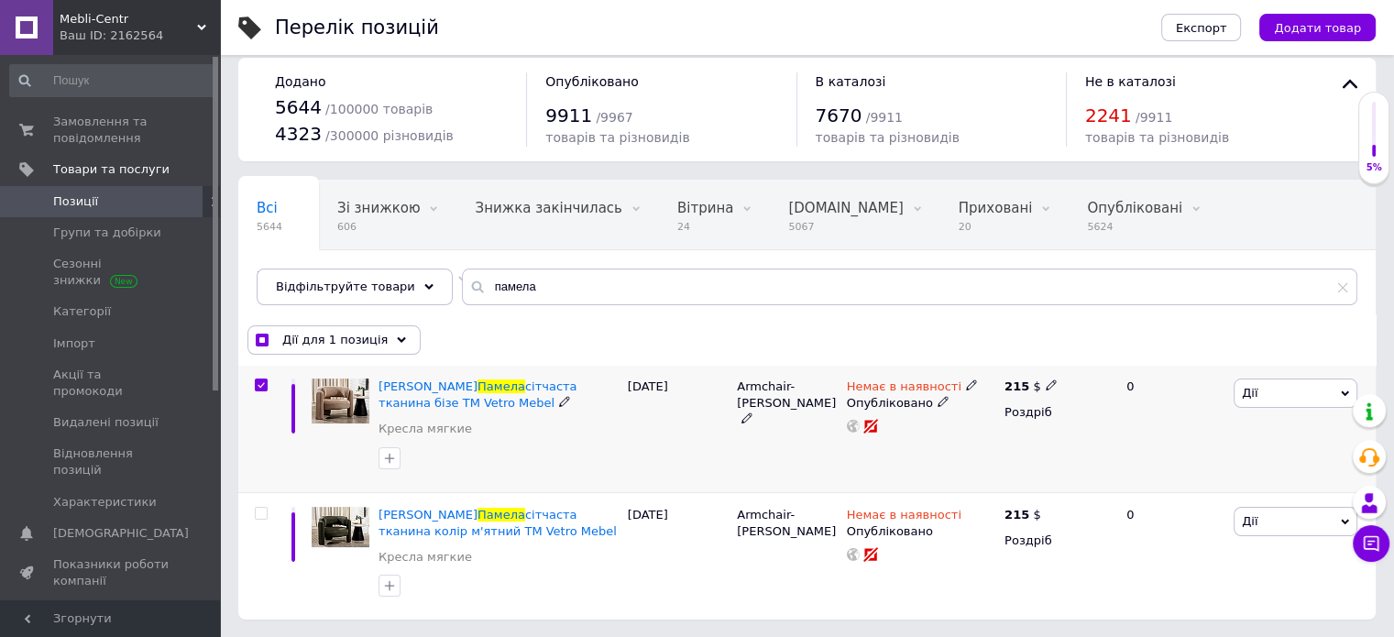
scroll to position [15, 0]
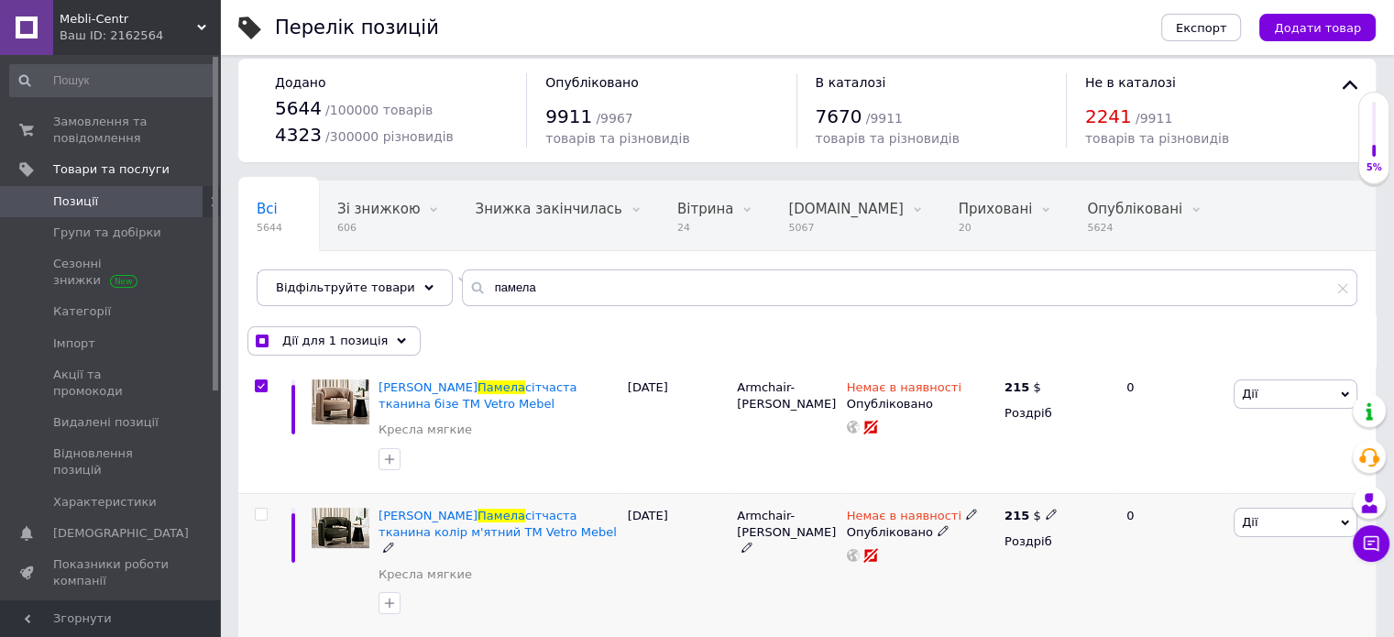
click at [262, 510] on input "checkbox" at bounding box center [261, 515] width 12 height 12
checkbox input "true"
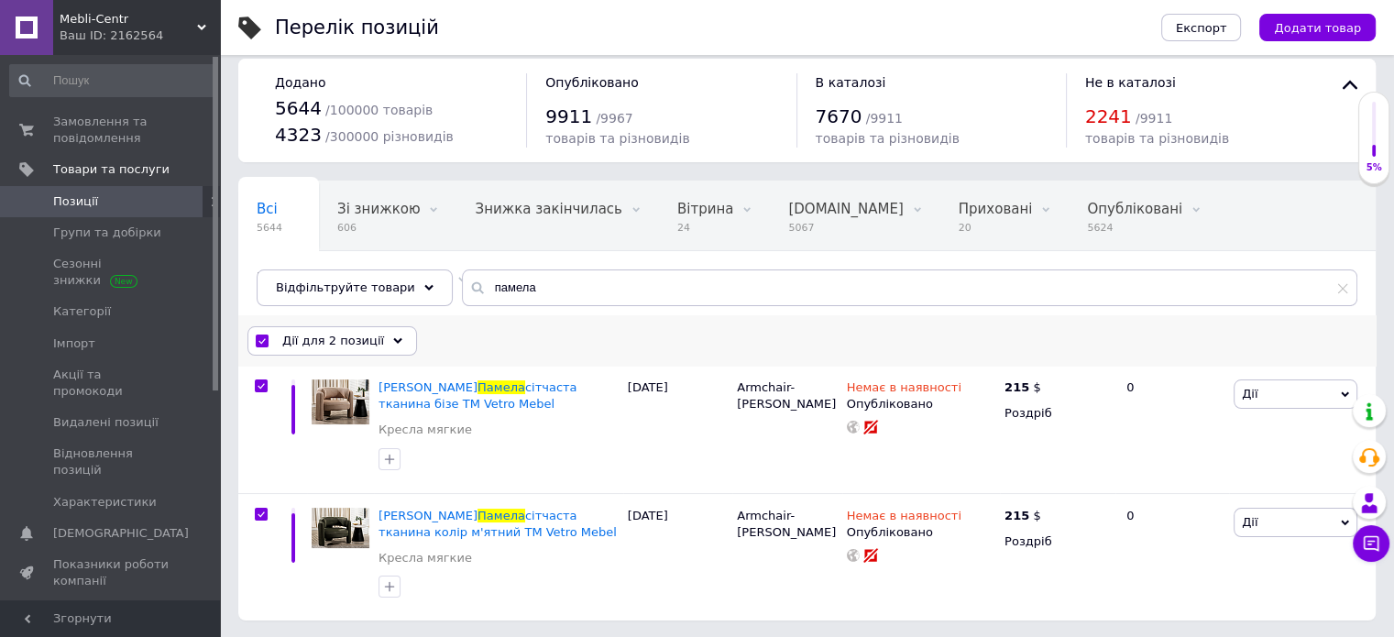
click at [313, 342] on span "Дії для 2 позиції" at bounding box center [333, 341] width 102 height 16
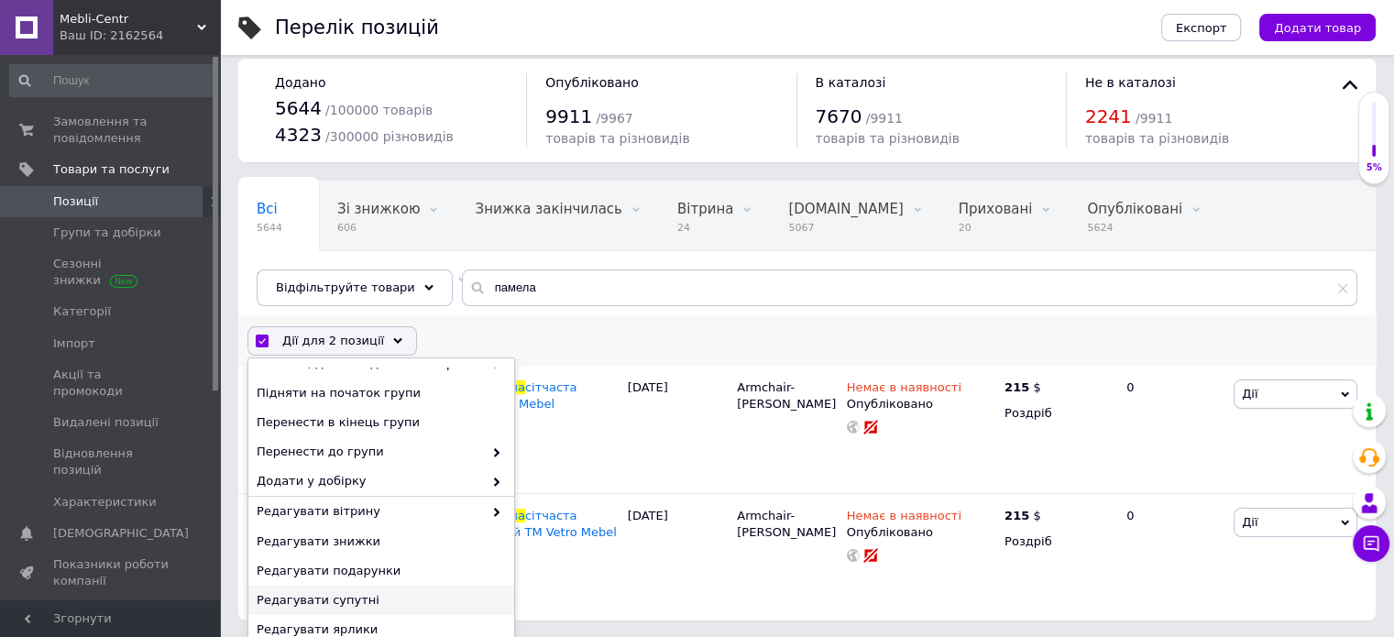
scroll to position [0, 0]
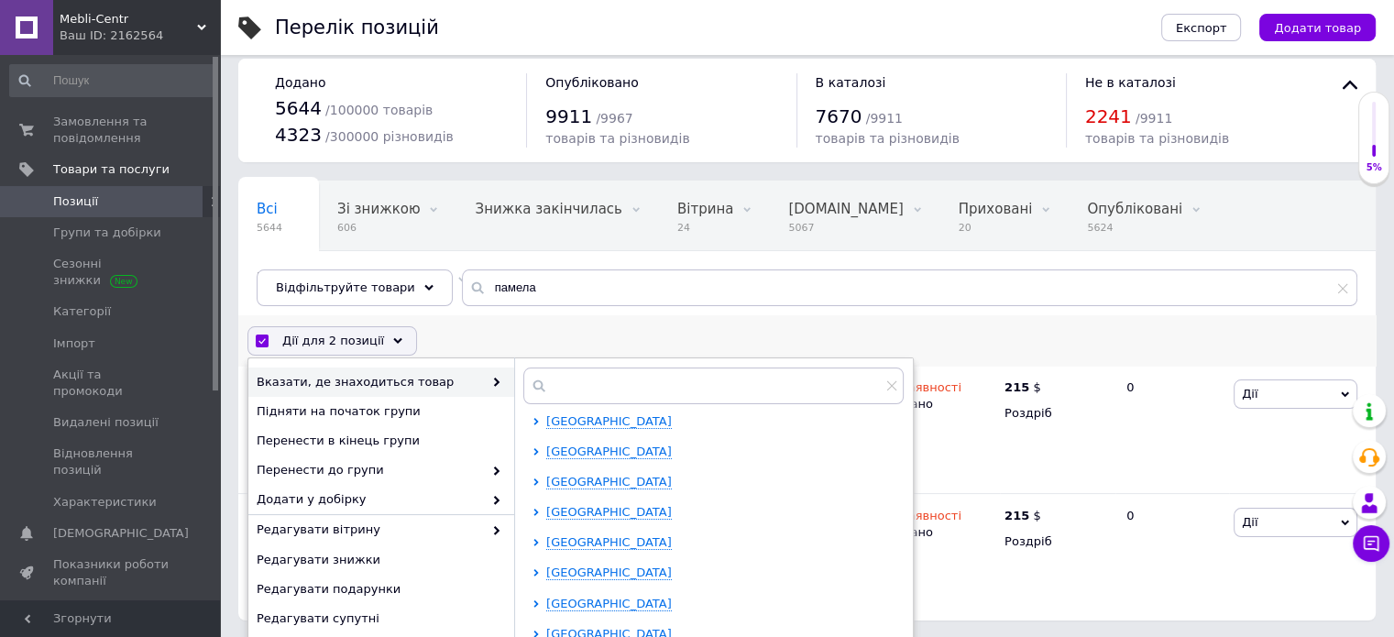
click at [543, 327] on div "Дії для 2 позиції Вибрати усі 2 позиції Вибрані всі 2 позиції Скасувати обрані …" at bounding box center [806, 341] width 1137 height 48
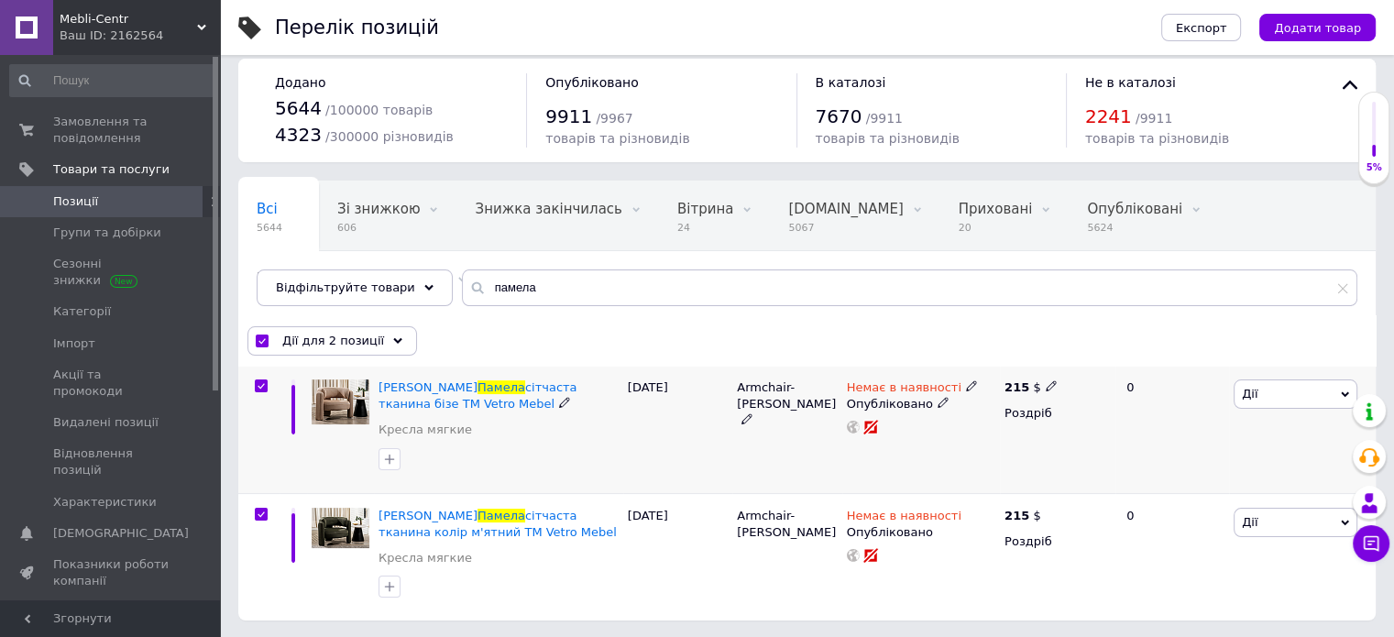
click at [966, 380] on icon at bounding box center [971, 385] width 11 height 11
click at [1017, 404] on li "В наявності" at bounding box center [1068, 402] width 174 height 26
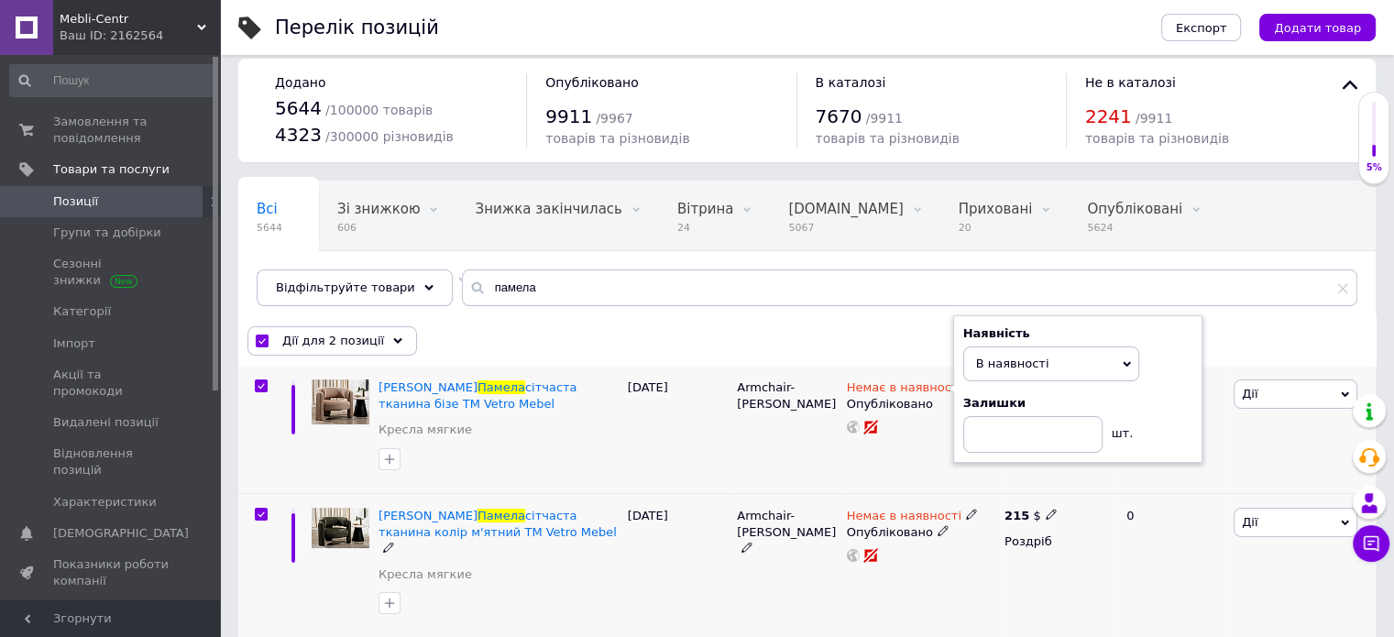
click at [966, 515] on use at bounding box center [971, 514] width 10 height 10
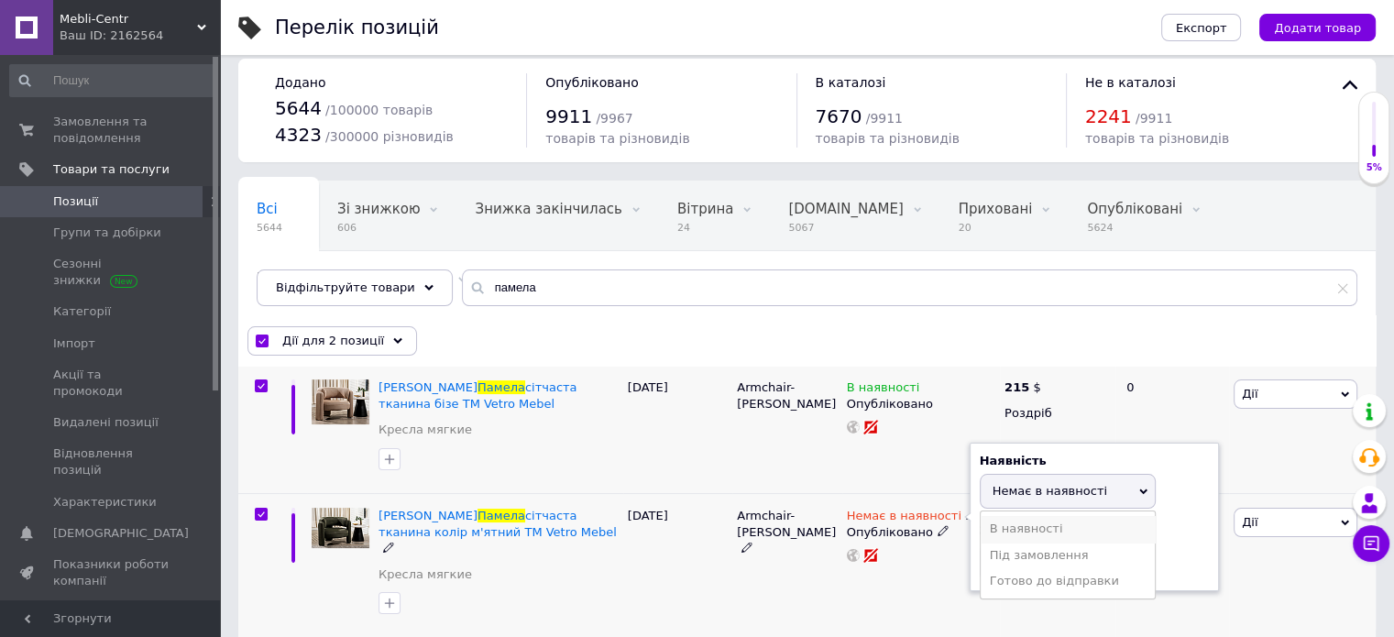
click at [1016, 520] on li "В наявності" at bounding box center [1068, 529] width 174 height 26
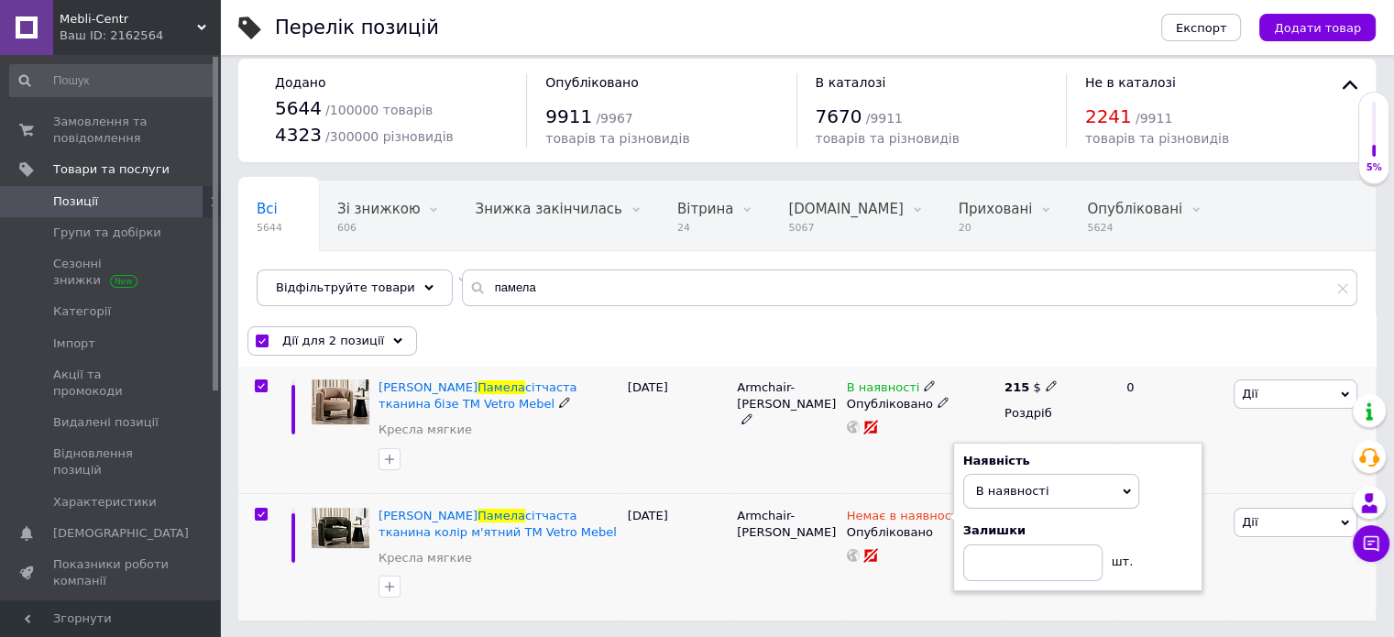
click at [735, 468] on div "Armchair-[PERSON_NAME]" at bounding box center [786, 429] width 109 height 127
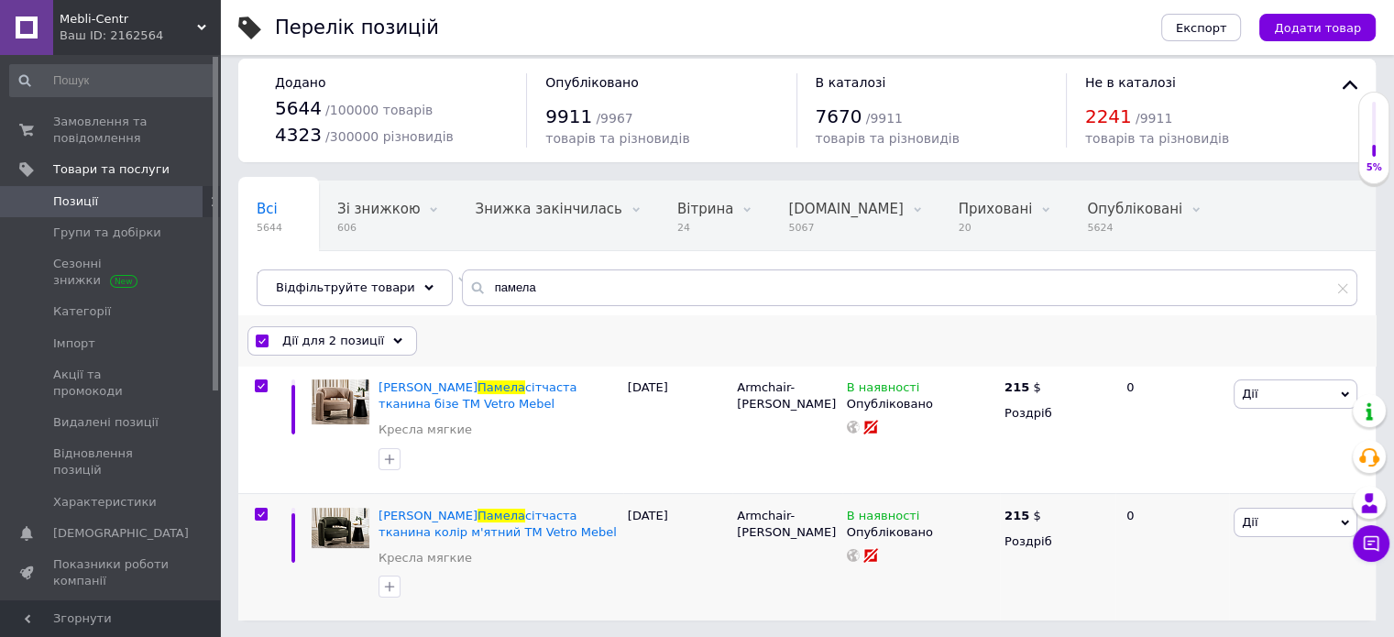
click at [304, 333] on span "Дії для 2 позиції" at bounding box center [333, 341] width 102 height 16
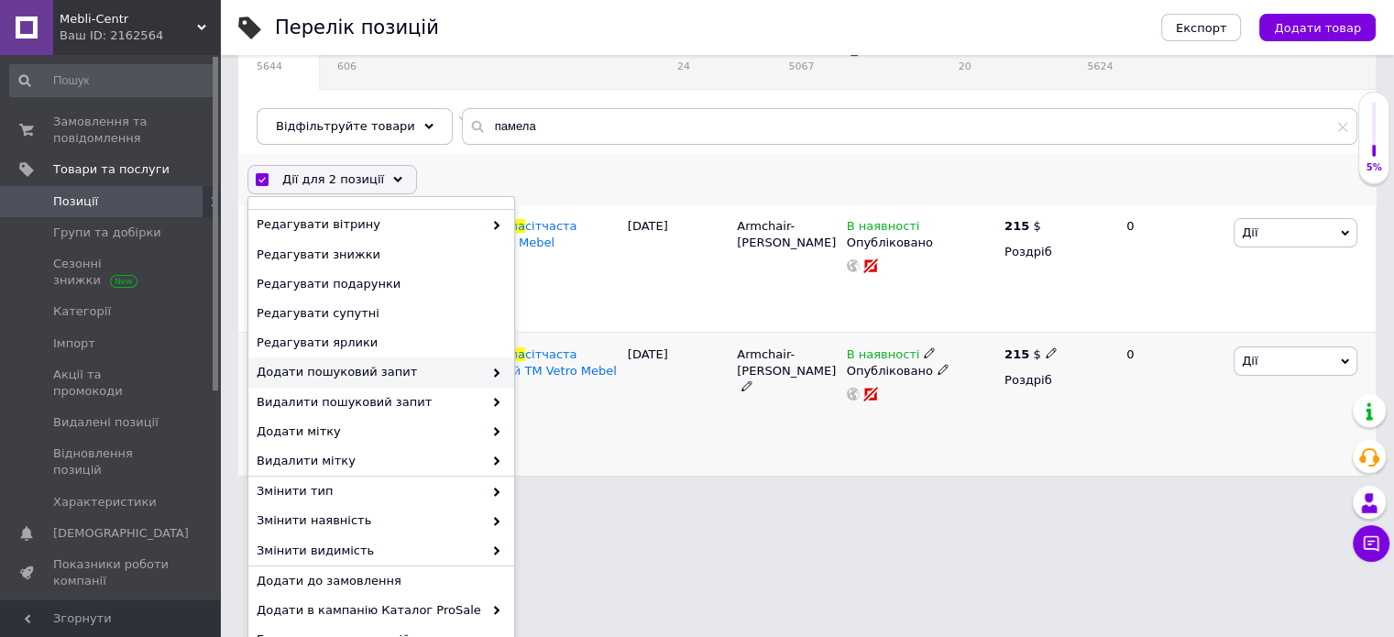
scroll to position [231, 0]
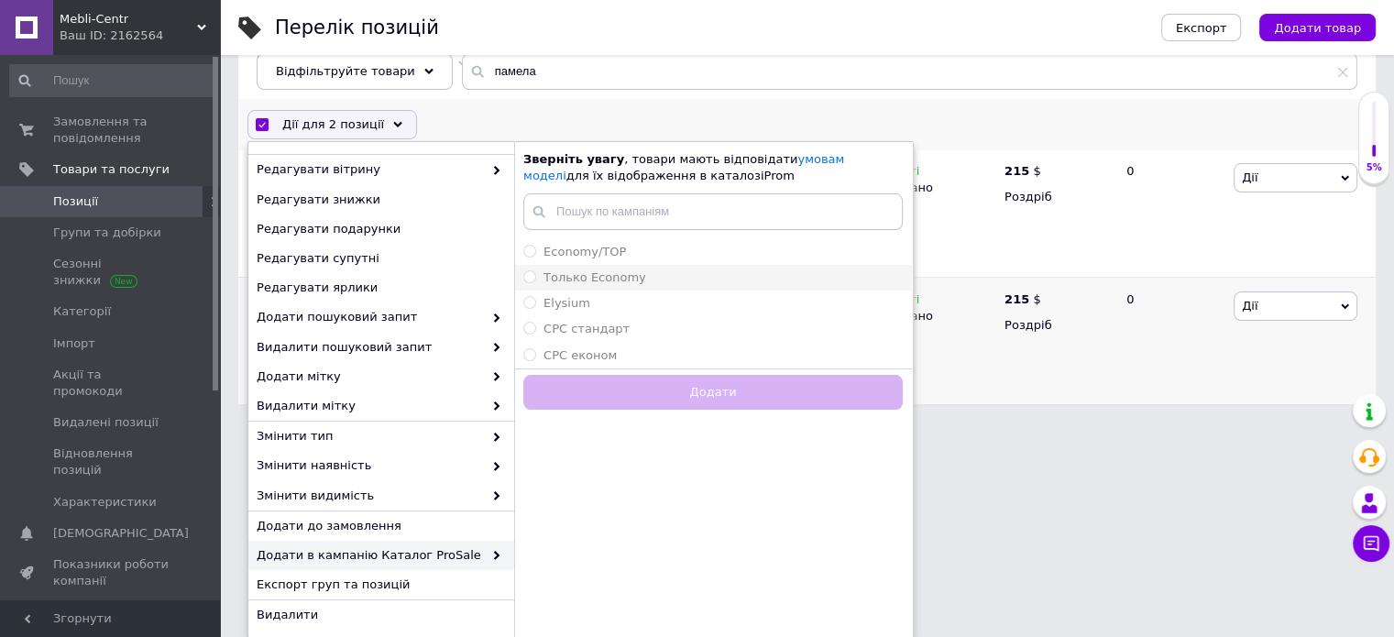
click at [580, 270] on span "Только Economy" at bounding box center [594, 277] width 103 height 14
click at [535, 270] on input "Только Economy" at bounding box center [529, 276] width 12 height 12
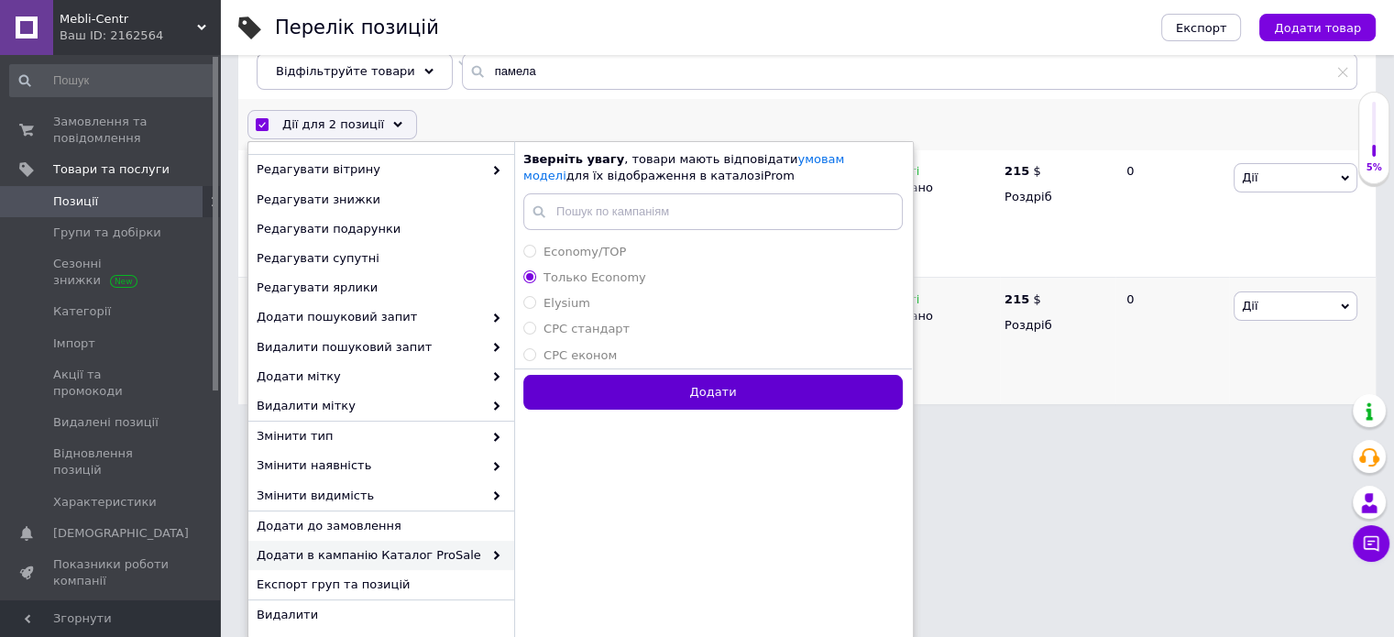
click at [709, 395] on button "Додати" at bounding box center [712, 393] width 379 height 36
radio input "false"
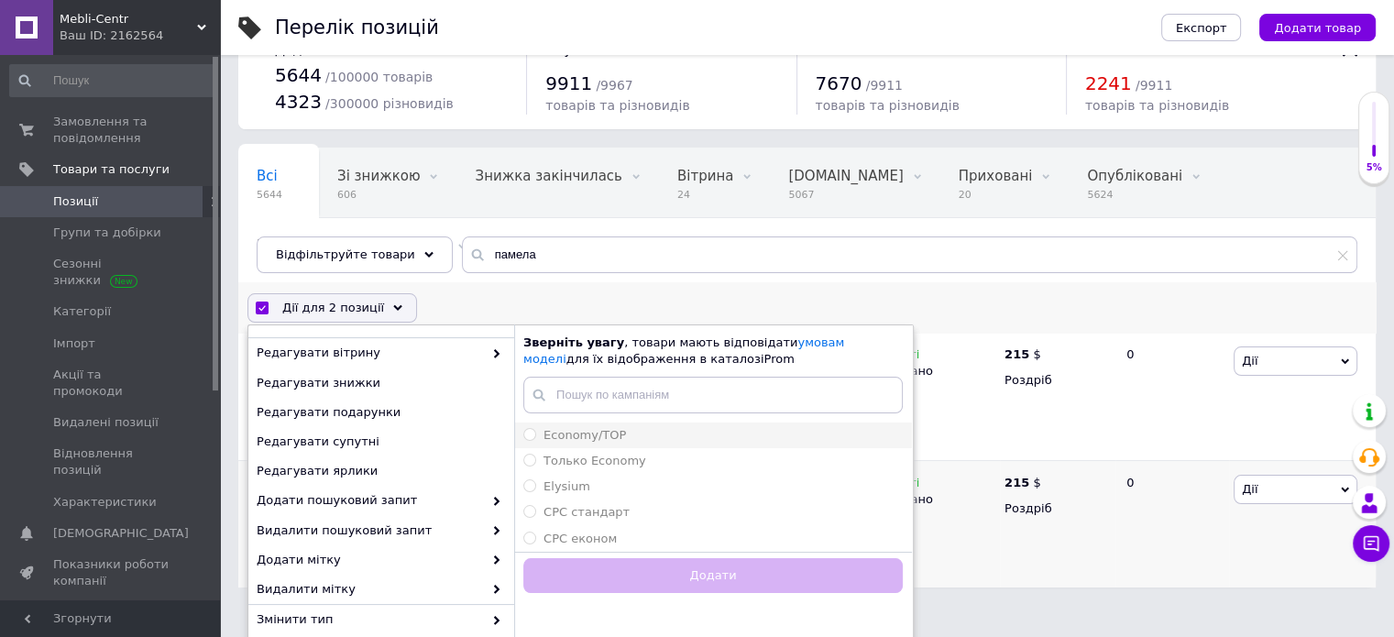
checkbox input "false"
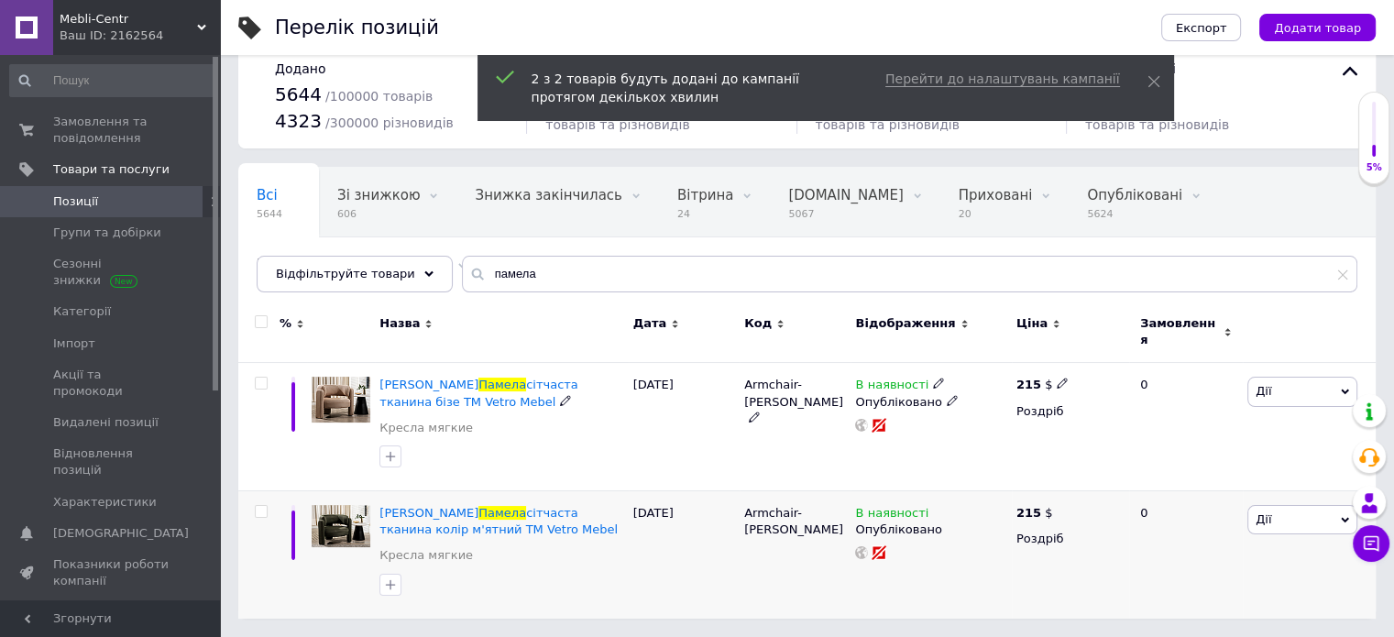
scroll to position [16, 0]
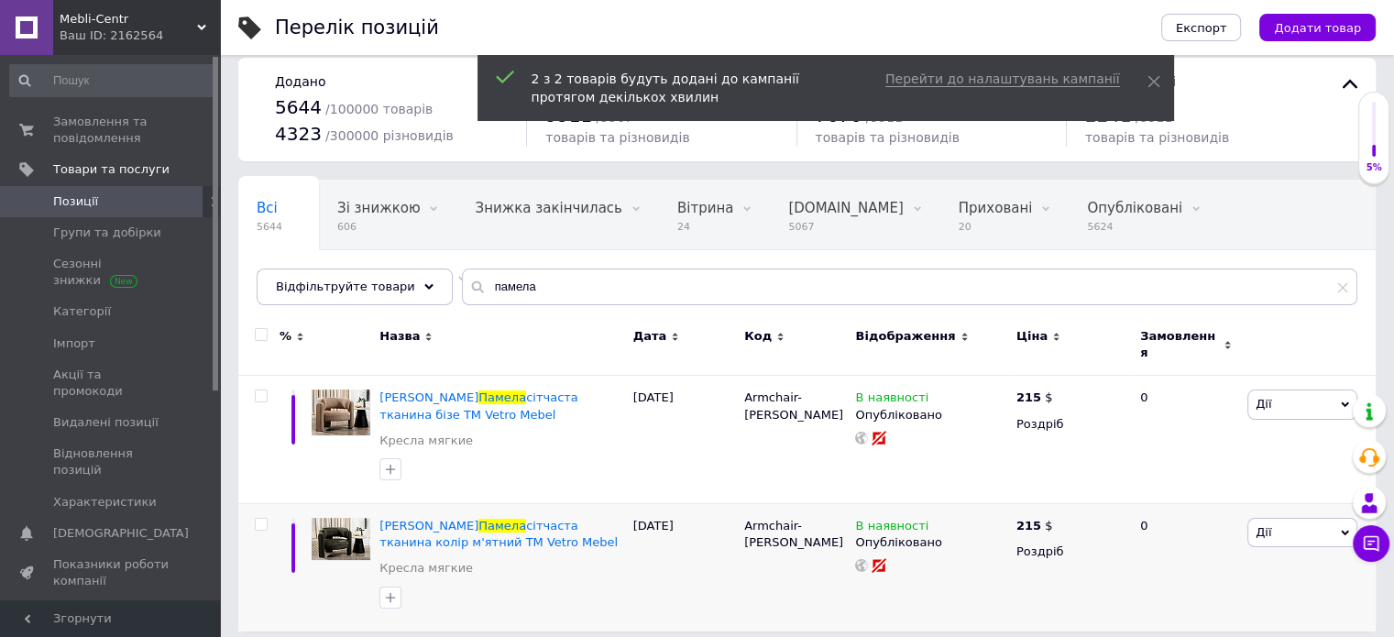
click at [255, 333] on input "checkbox" at bounding box center [261, 335] width 12 height 12
checkbox input "true"
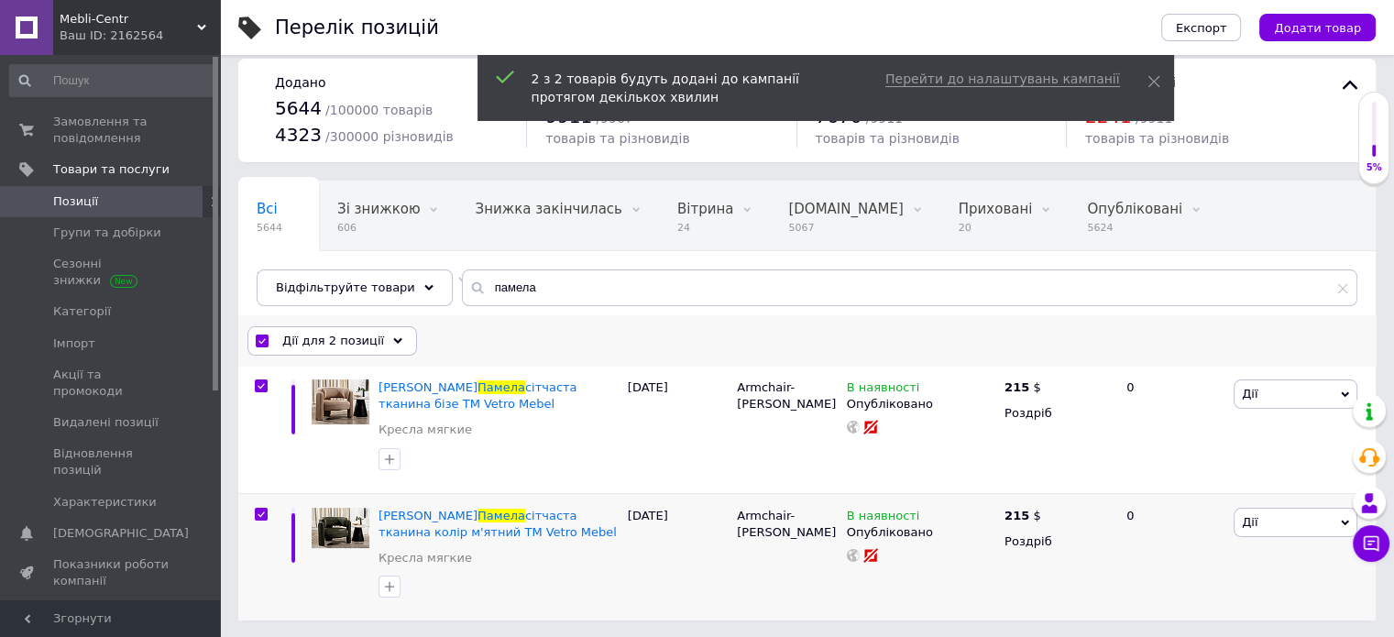
click at [323, 335] on span "Дії для 2 позиції" at bounding box center [333, 341] width 102 height 16
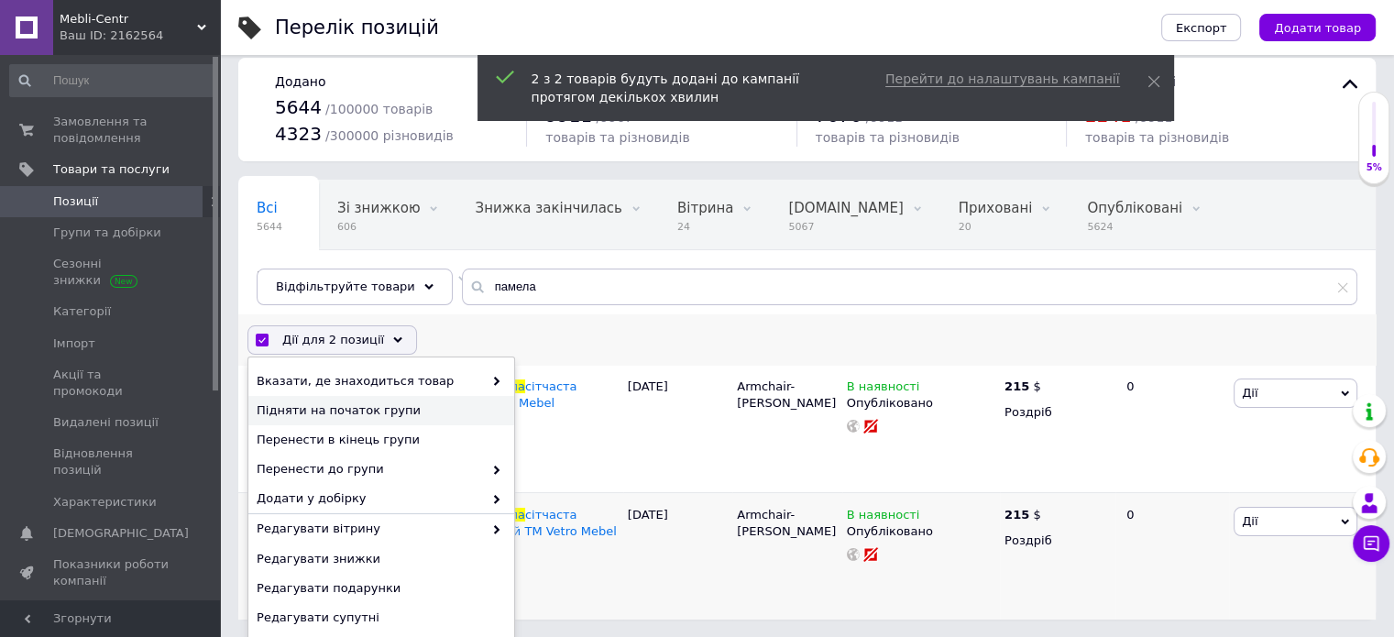
click at [335, 411] on span "Підняти на початок групи" at bounding box center [379, 410] width 245 height 16
checkbox input "false"
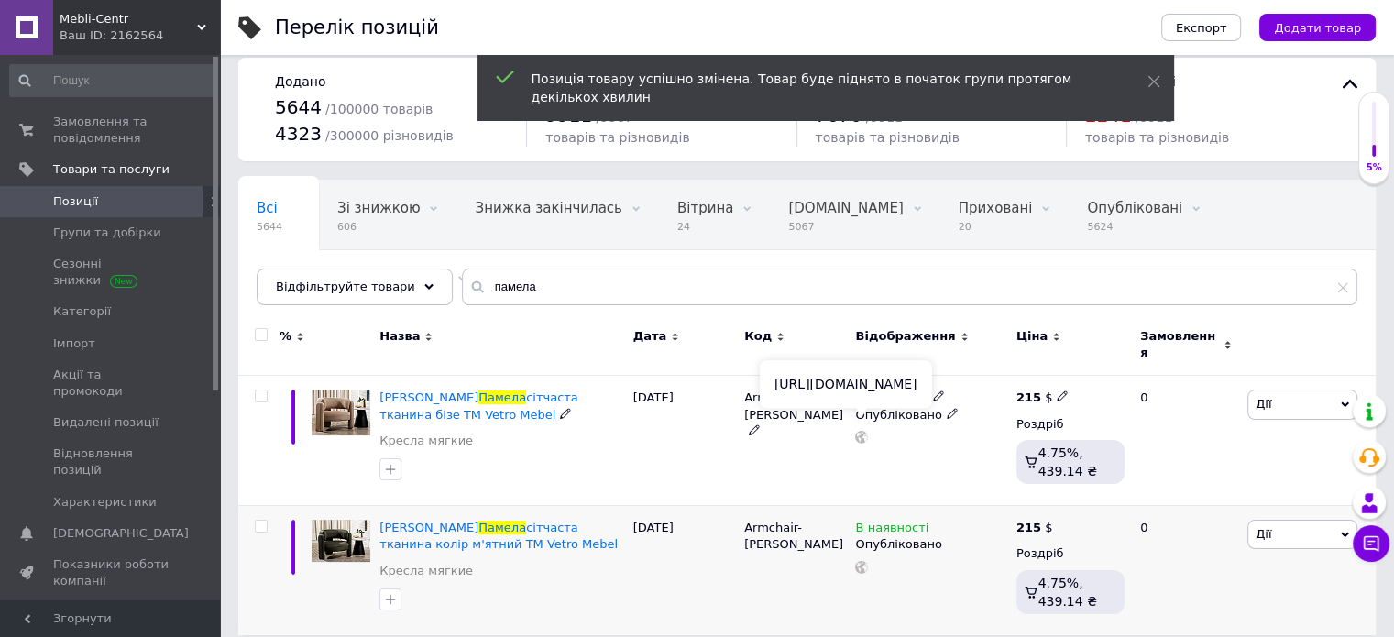
click at [860, 431] on icon at bounding box center [861, 437] width 13 height 13
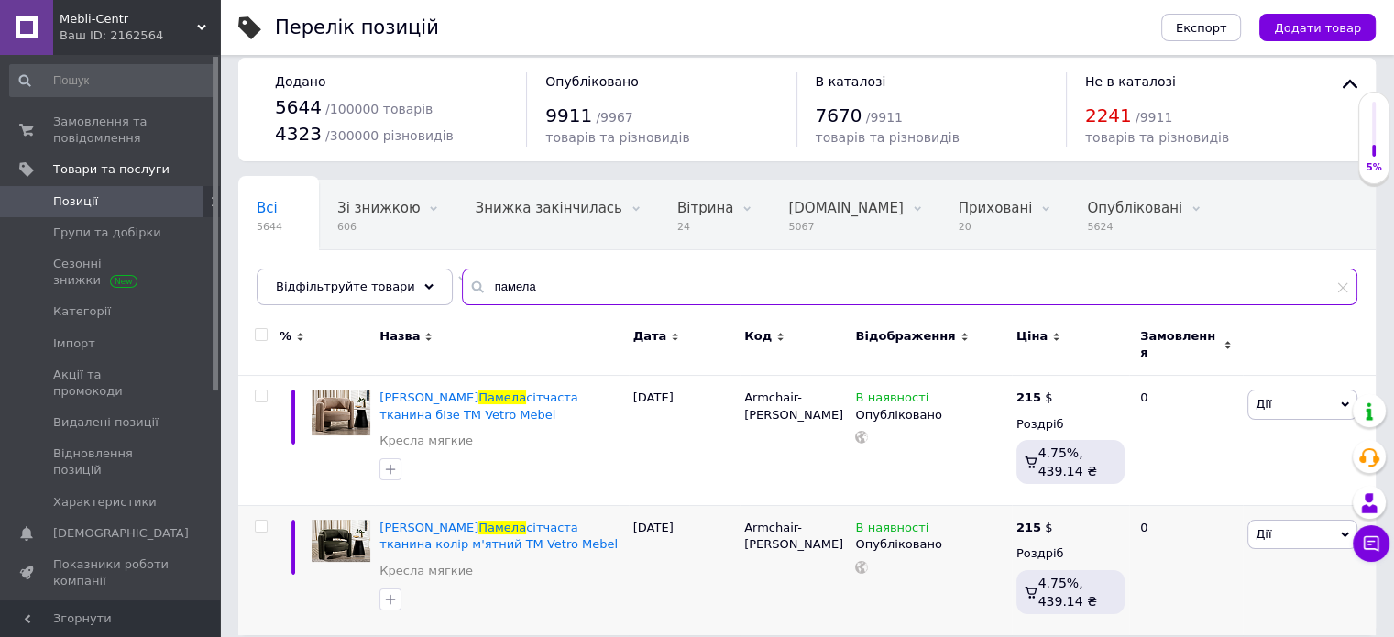
click at [529, 289] on input "памела" at bounding box center [909, 287] width 895 height 37
paste input "[PERSON_NAME]"
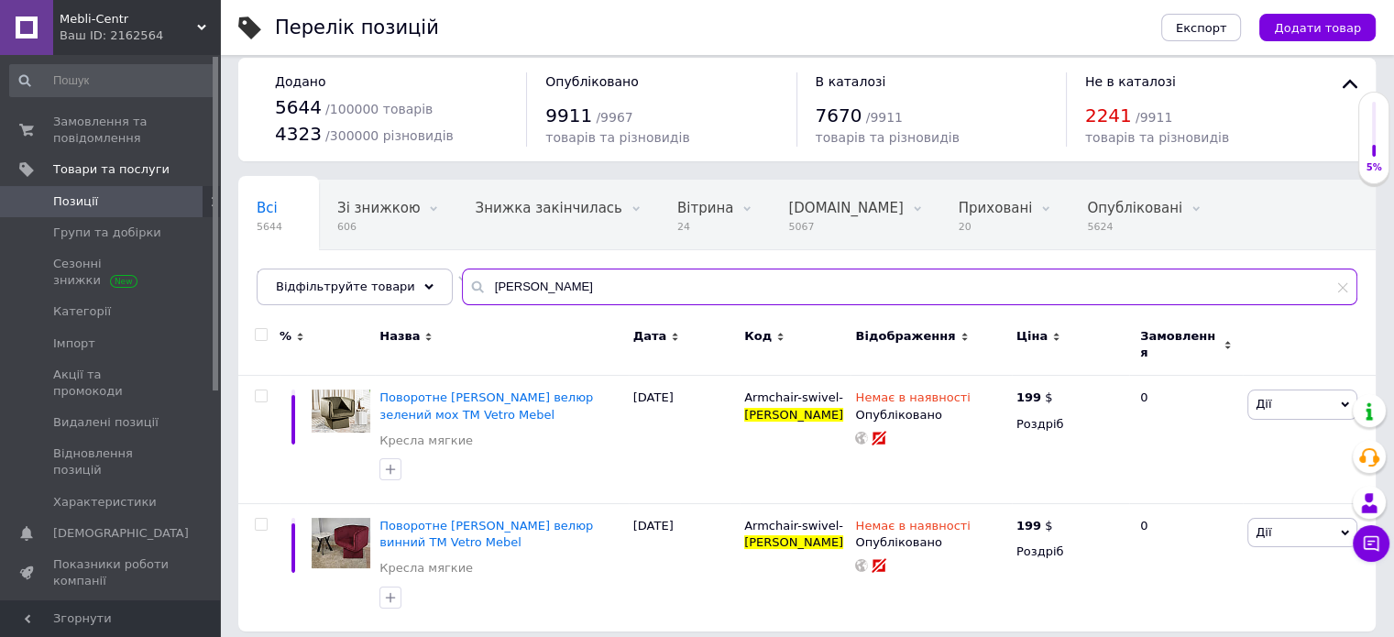
type input "[PERSON_NAME]"
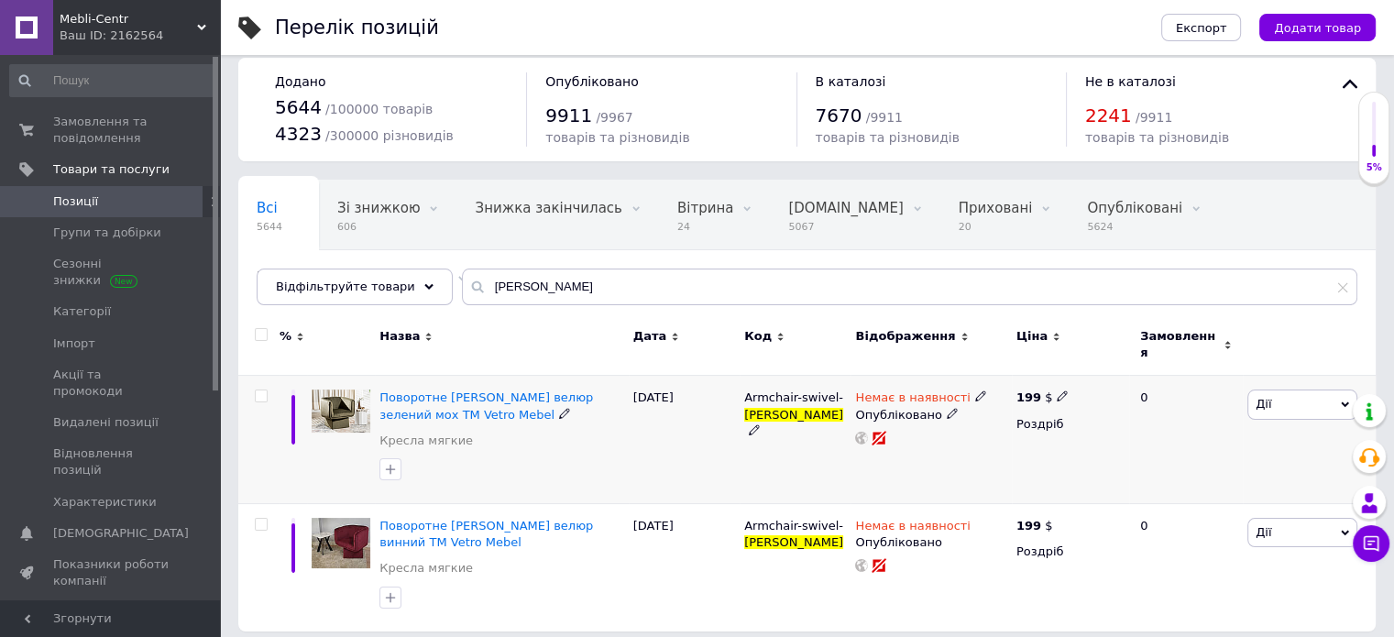
click at [959, 390] on div "Немає в наявності" at bounding box center [920, 398] width 131 height 16
click at [1040, 402] on li "В наявності" at bounding box center [1076, 412] width 174 height 26
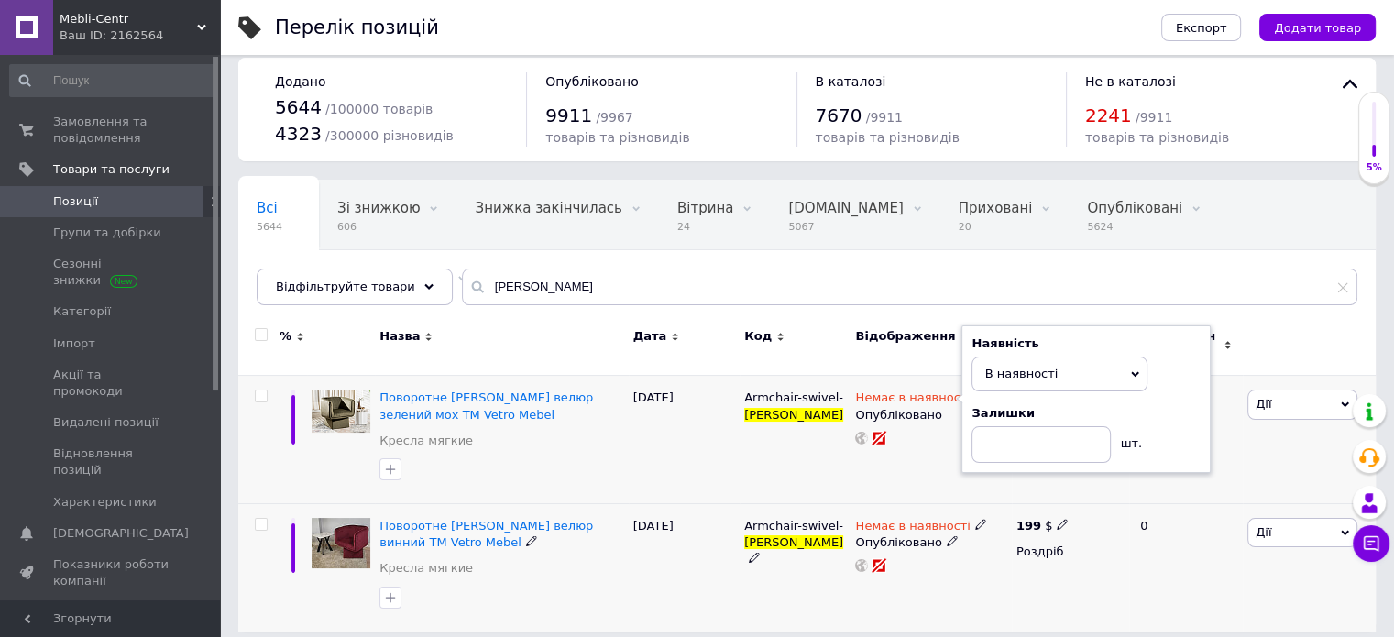
click at [975, 519] on icon at bounding box center [980, 524] width 11 height 11
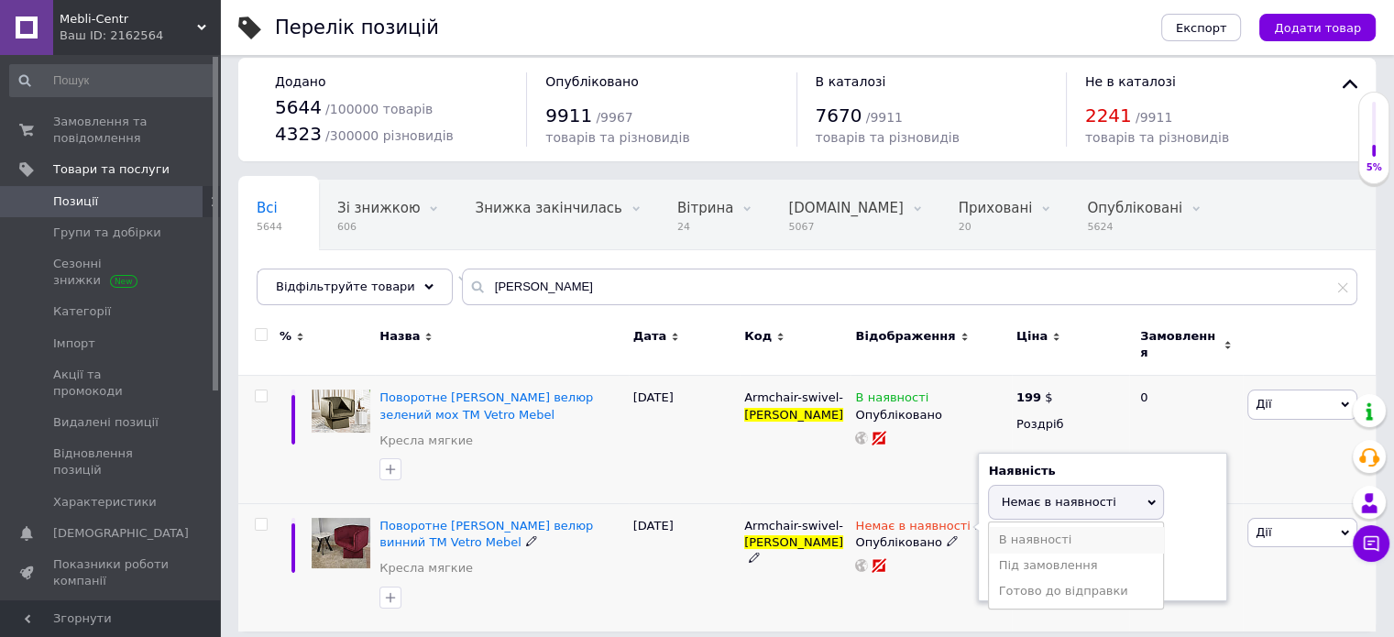
click at [1048, 527] on li "В наявності" at bounding box center [1076, 540] width 174 height 26
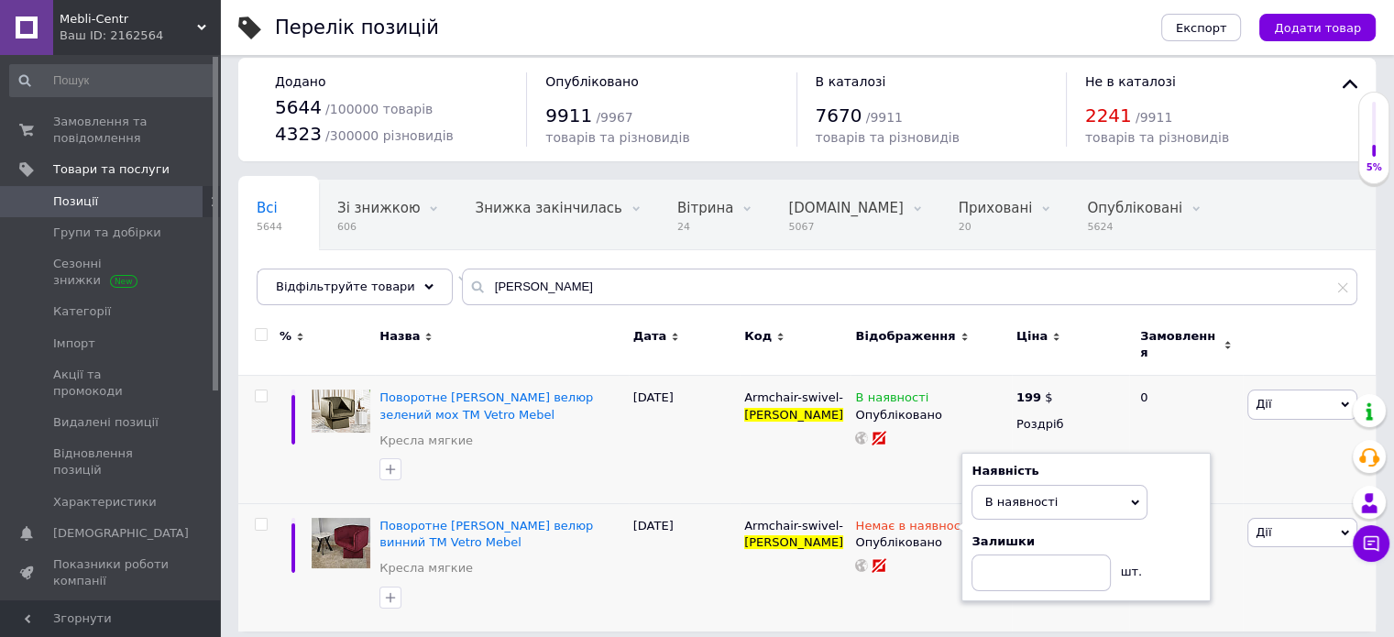
click at [265, 335] on input "checkbox" at bounding box center [261, 335] width 12 height 12
checkbox input "true"
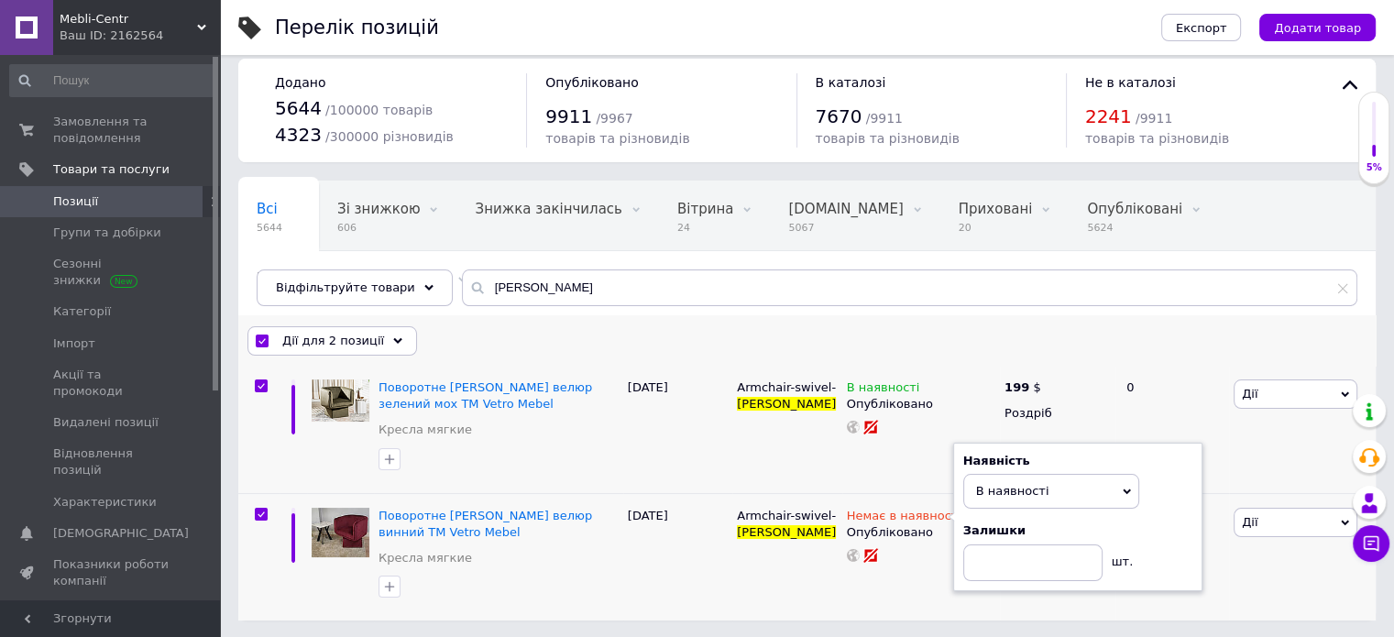
click at [336, 334] on span "Дії для 2 позиції" at bounding box center [333, 341] width 102 height 16
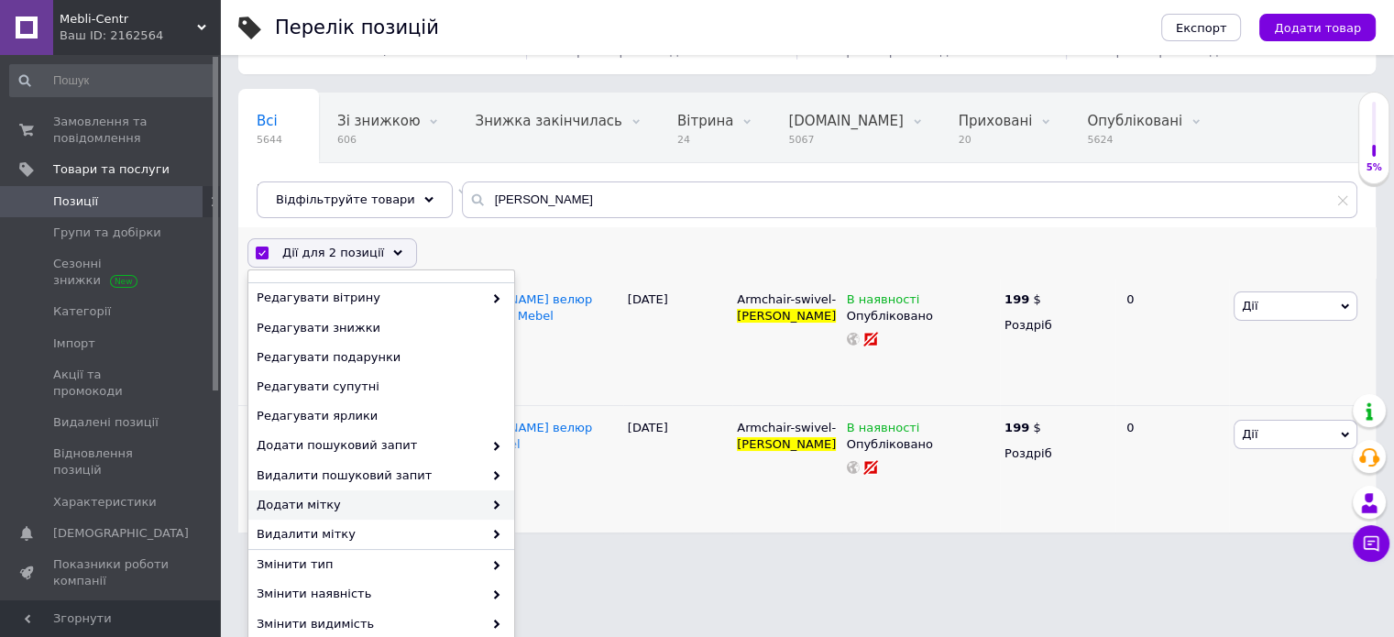
scroll to position [231, 0]
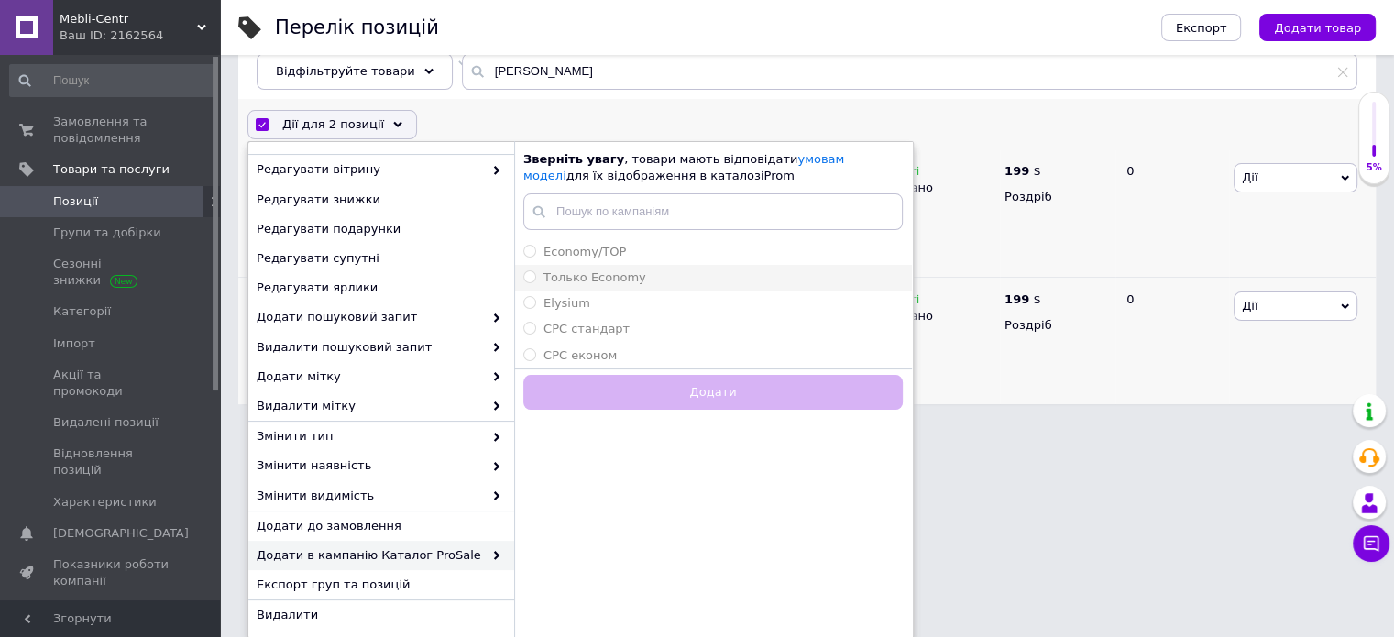
click at [566, 274] on span "Только Economy" at bounding box center [594, 277] width 103 height 14
click at [535, 274] on input "Только Economy" at bounding box center [529, 276] width 12 height 12
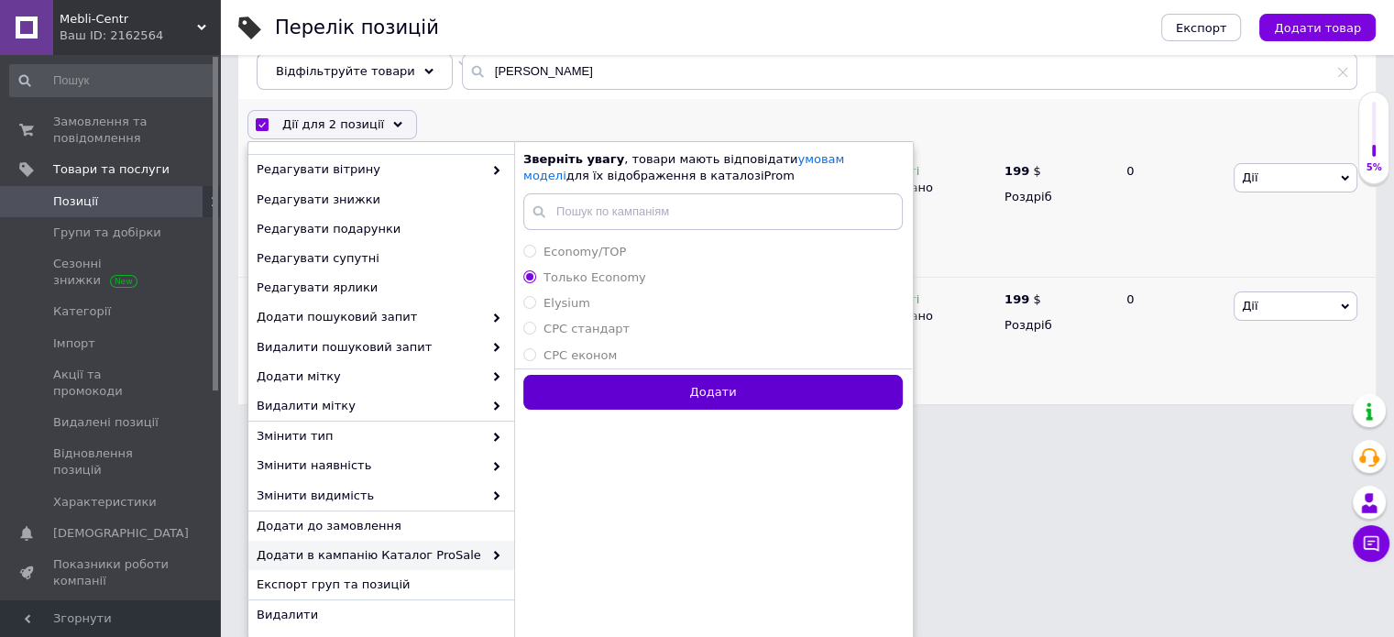
click at [666, 383] on button "Додати" at bounding box center [712, 393] width 379 height 36
radio input "false"
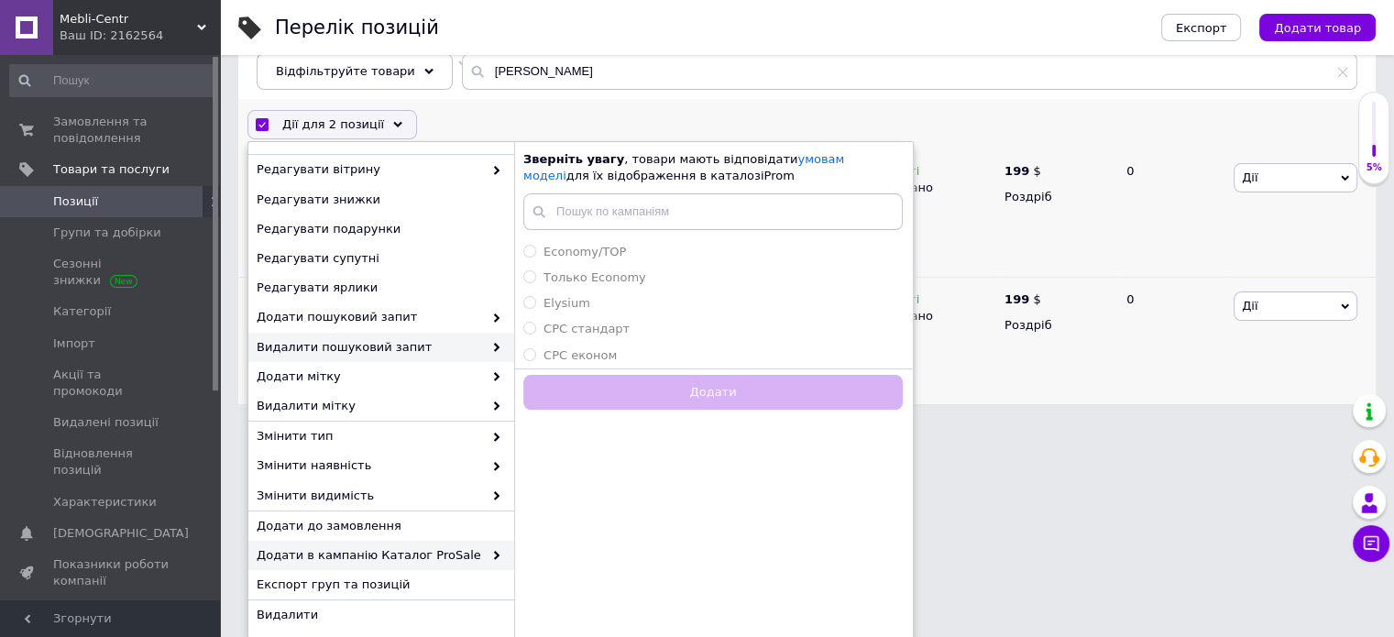
checkbox input "false"
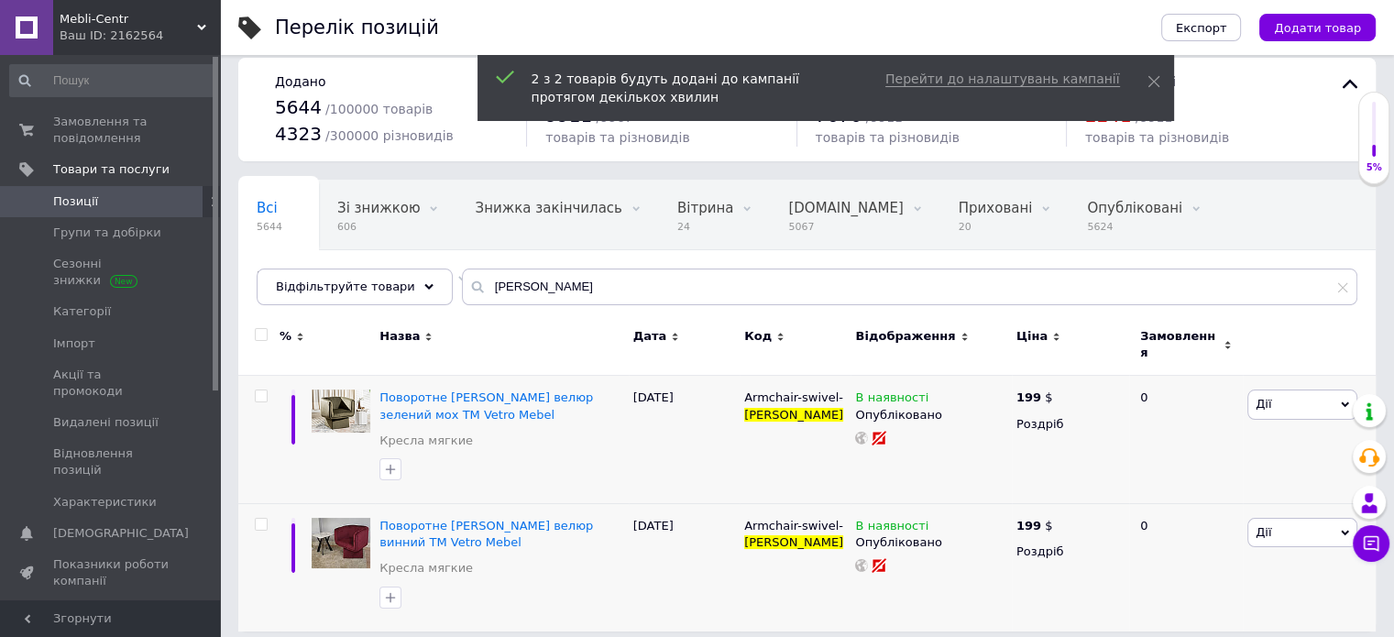
click at [262, 335] on input "checkbox" at bounding box center [261, 335] width 12 height 12
checkbox input "true"
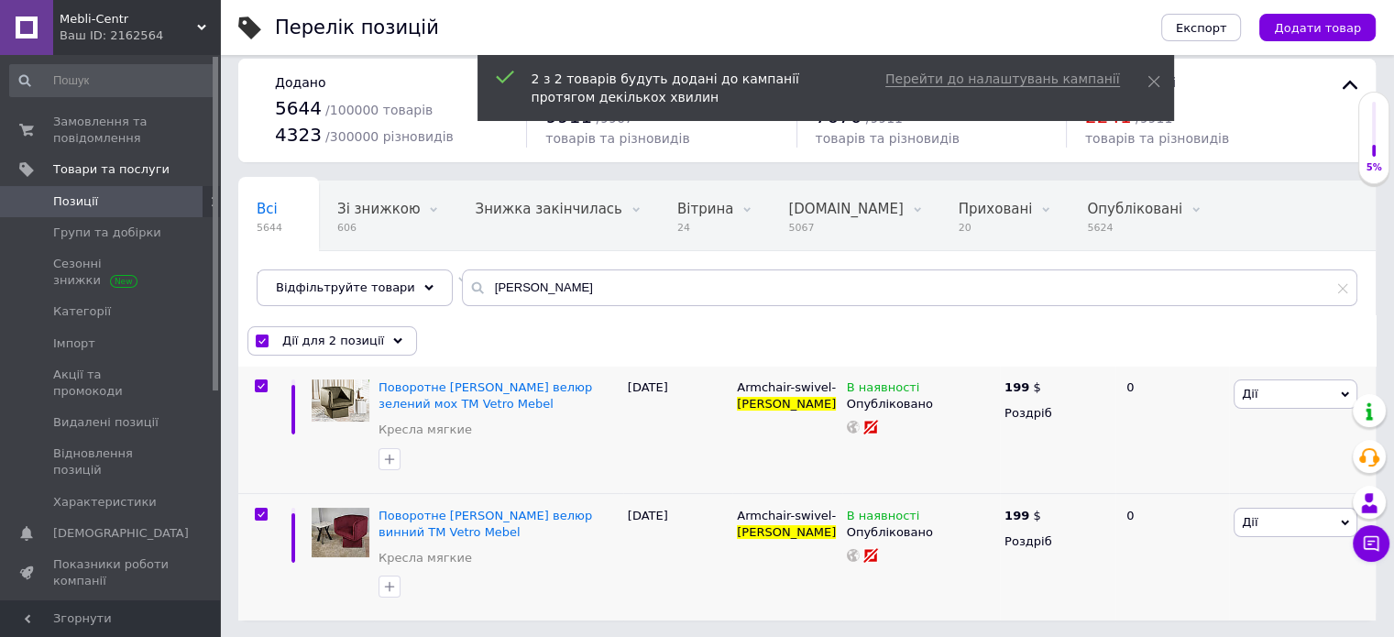
click at [342, 335] on span "Дії для 2 позиції" at bounding box center [333, 341] width 102 height 16
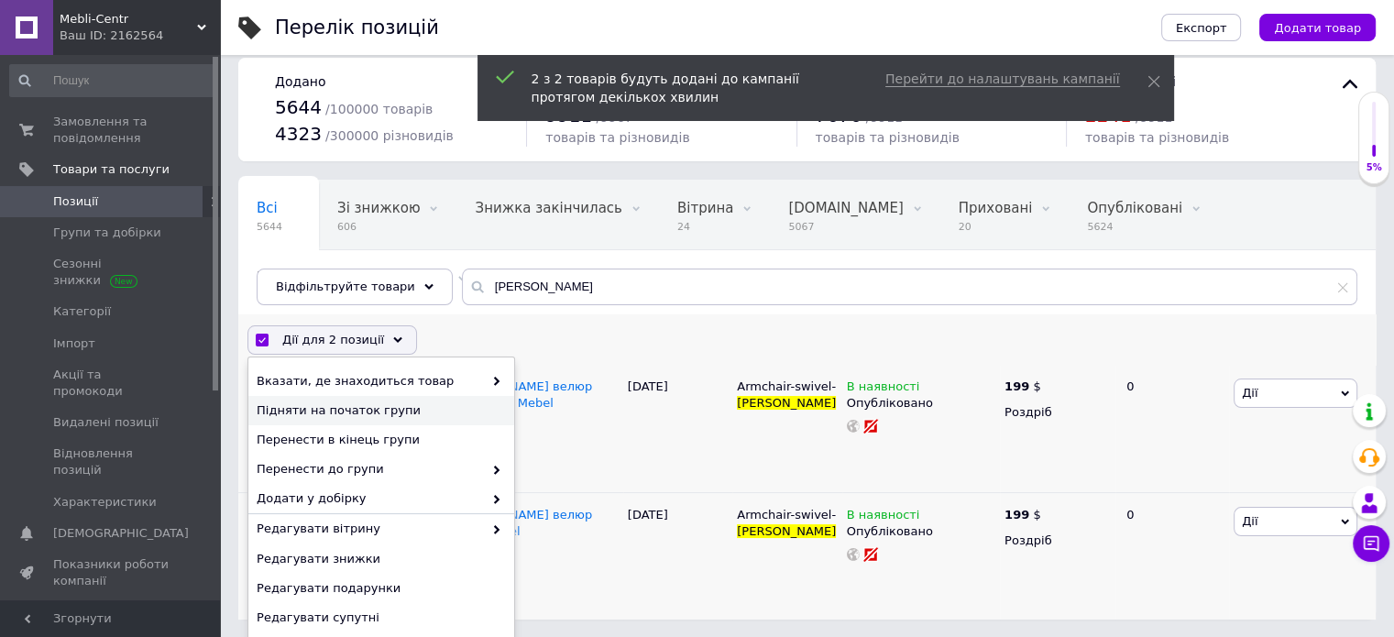
click at [326, 403] on span "Підняти на початок групи" at bounding box center [379, 410] width 245 height 16
checkbox input "false"
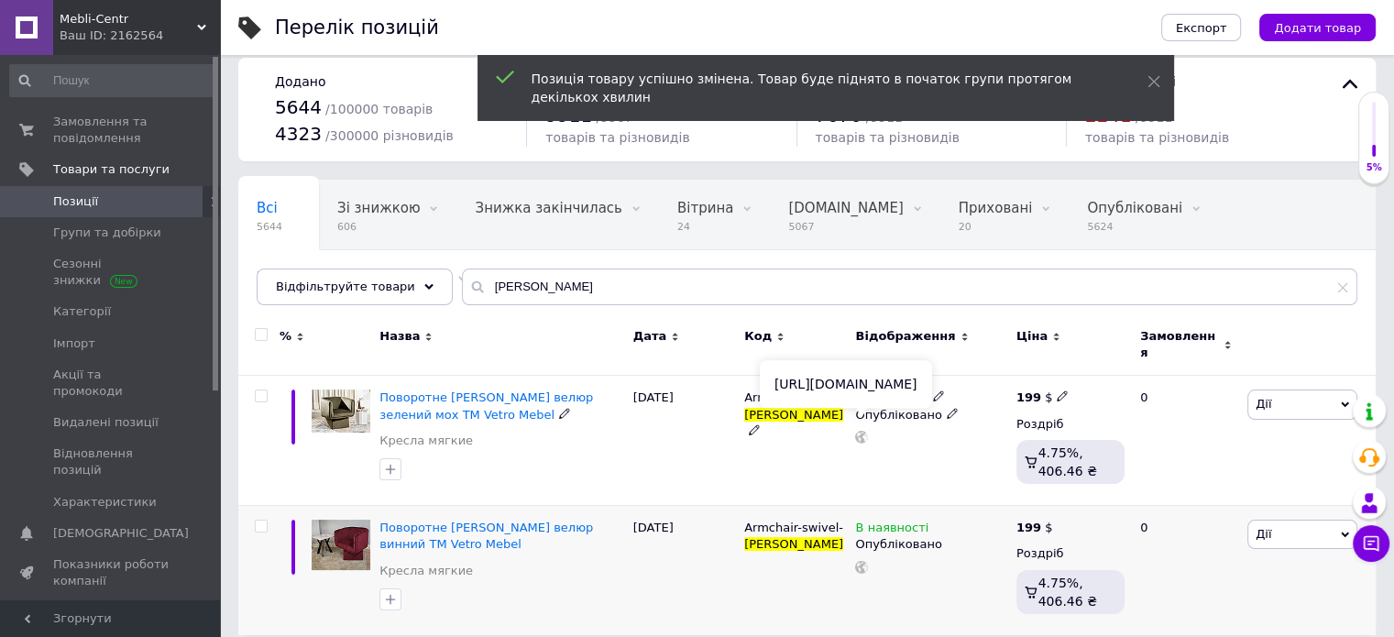
click at [856, 431] on icon at bounding box center [861, 437] width 13 height 13
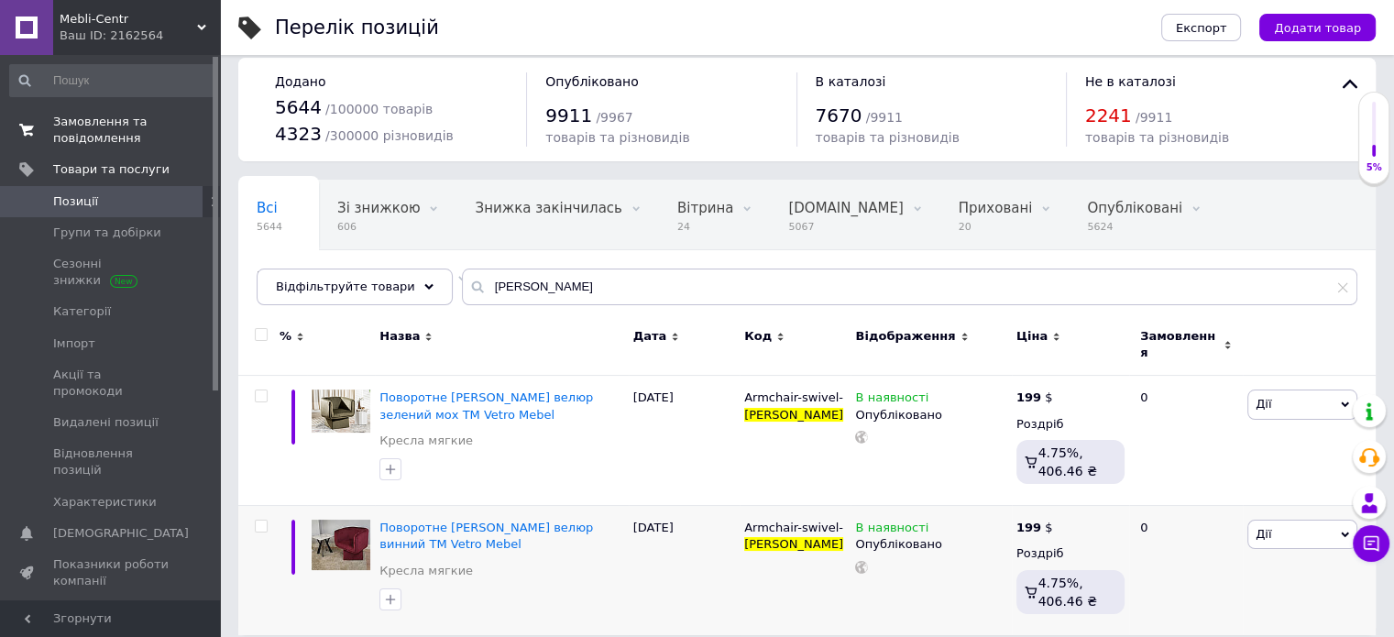
click at [93, 120] on span "Замовлення та повідомлення" at bounding box center [111, 130] width 116 height 33
